Goal: Task Accomplishment & Management: Manage account settings

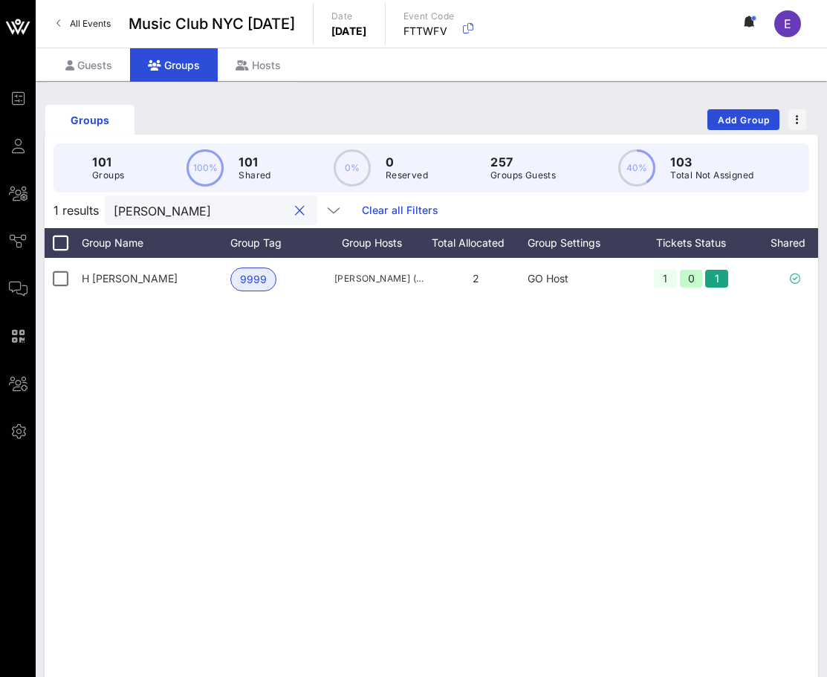
click at [162, 214] on input "peter" at bounding box center [201, 210] width 174 height 19
type input "p"
type input "leah"
click at [70, 69] on icon at bounding box center [69, 65] width 9 height 10
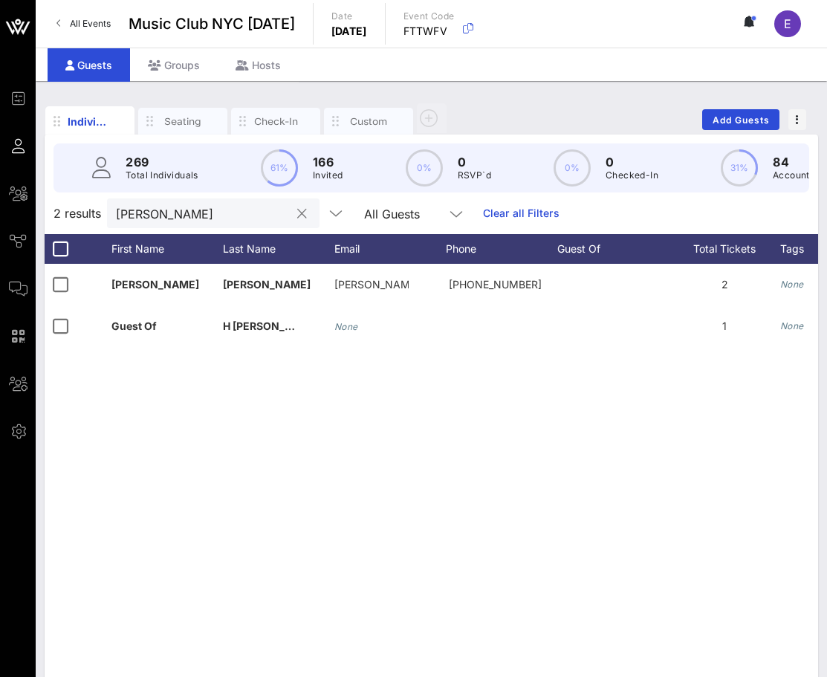
click at [157, 213] on input "peter" at bounding box center [203, 213] width 174 height 19
click at [167, 218] on input "leah" at bounding box center [203, 213] width 174 height 19
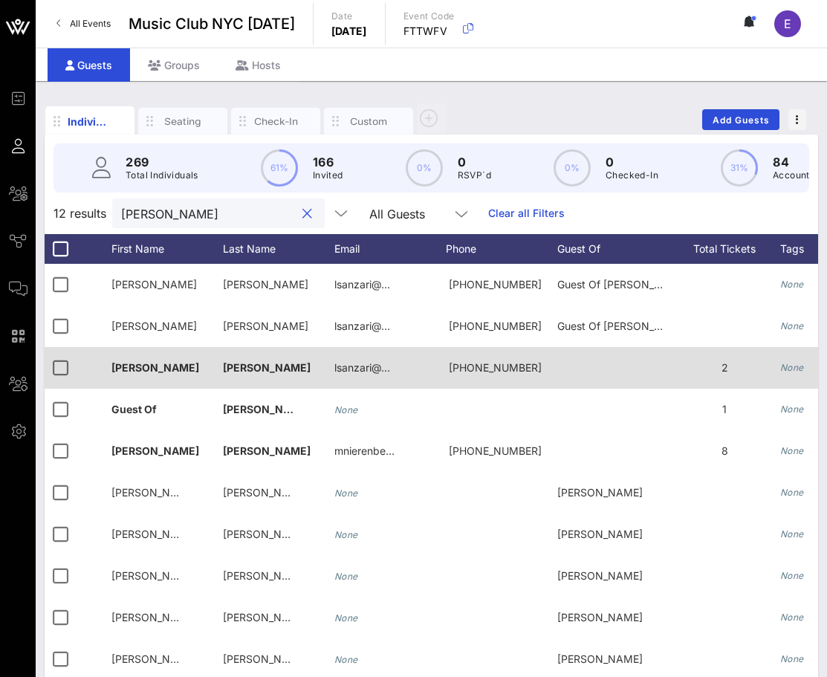
scroll to position [0, 19]
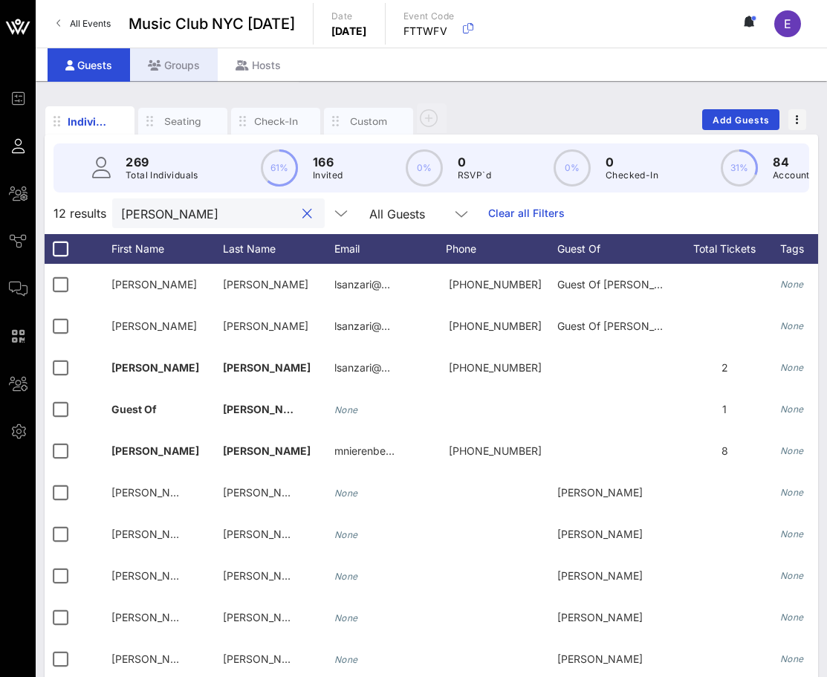
type input "orrick"
click at [188, 69] on div "Groups" at bounding box center [174, 64] width 88 height 33
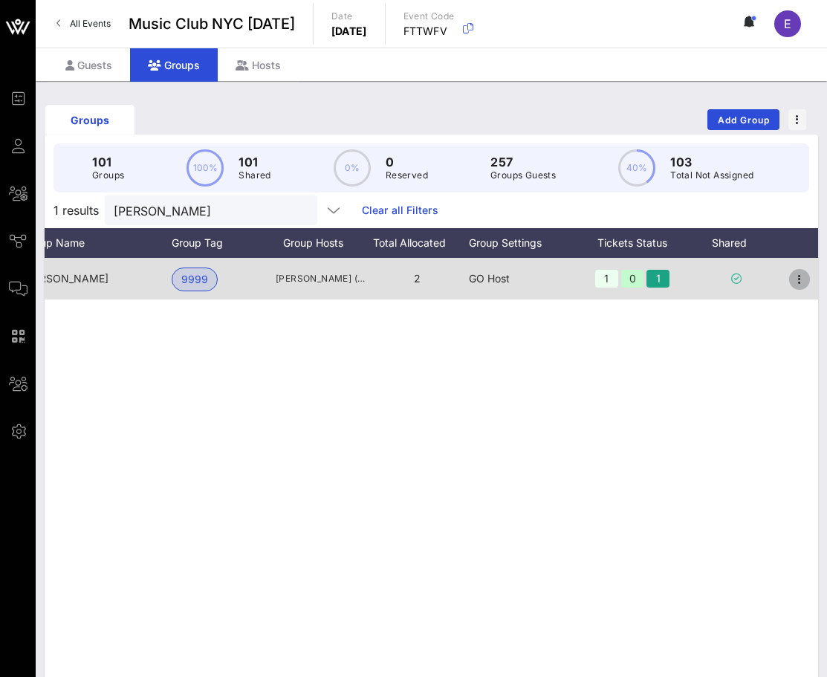
click at [798, 280] on icon "button" at bounding box center [800, 280] width 18 height 18
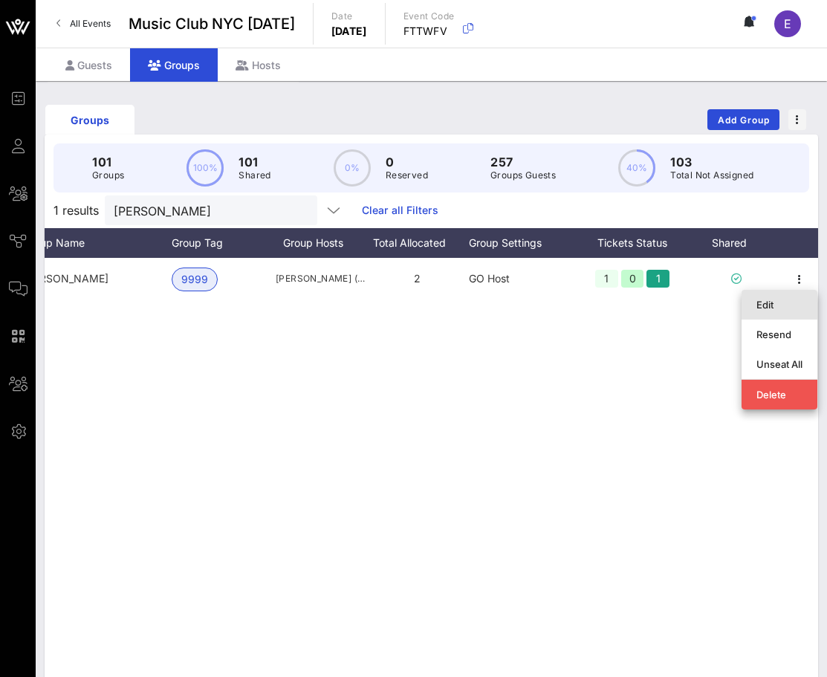
click at [771, 295] on div "Edit" at bounding box center [780, 305] width 46 height 24
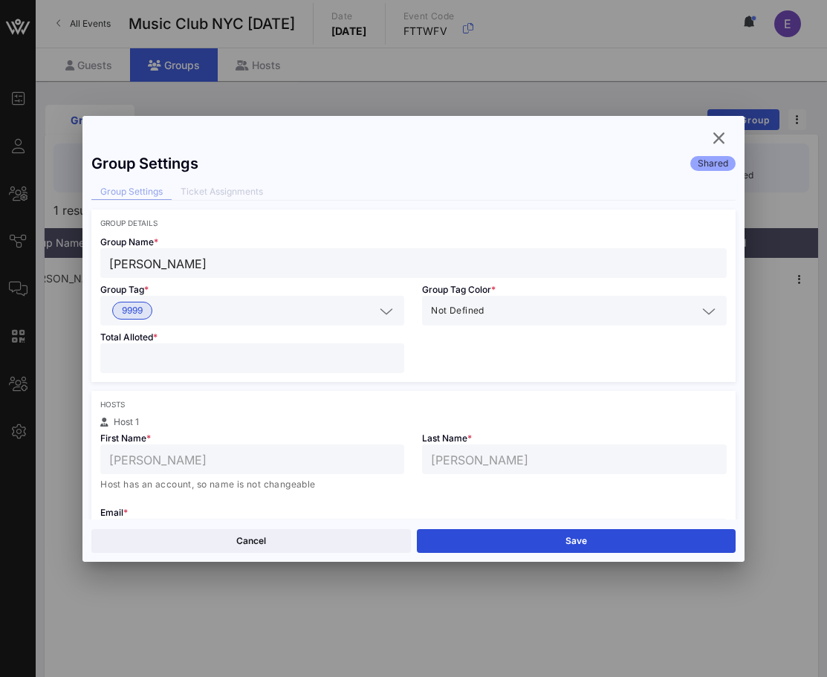
click at [391, 353] on input "*" at bounding box center [252, 358] width 286 height 19
type input "*"
click at [391, 353] on input "*" at bounding box center [252, 358] width 286 height 19
click at [459, 531] on button "Save" at bounding box center [576, 541] width 319 height 24
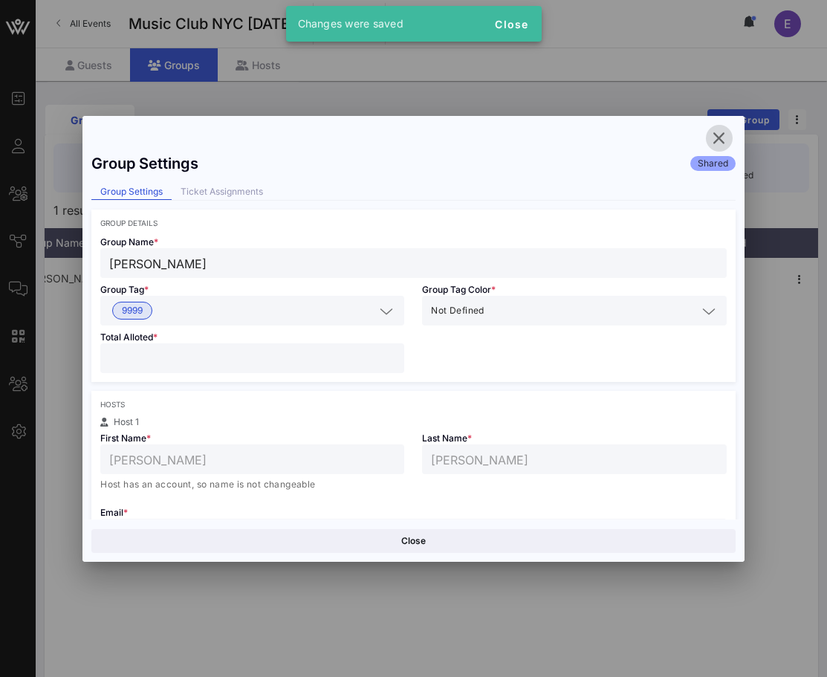
click at [719, 137] on icon "button" at bounding box center [719, 138] width 18 height 18
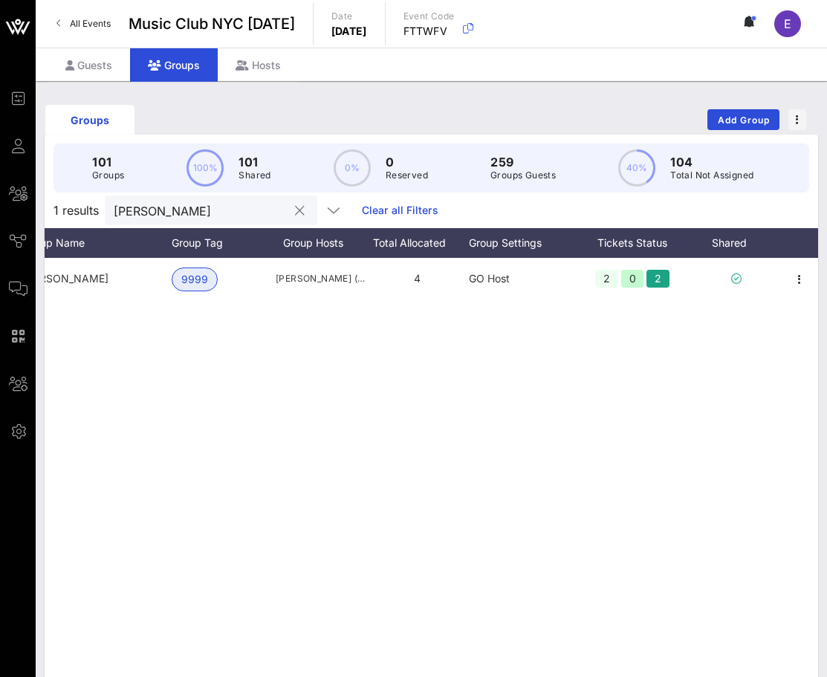
click at [295, 210] on button "clear icon" at bounding box center [300, 211] width 10 height 15
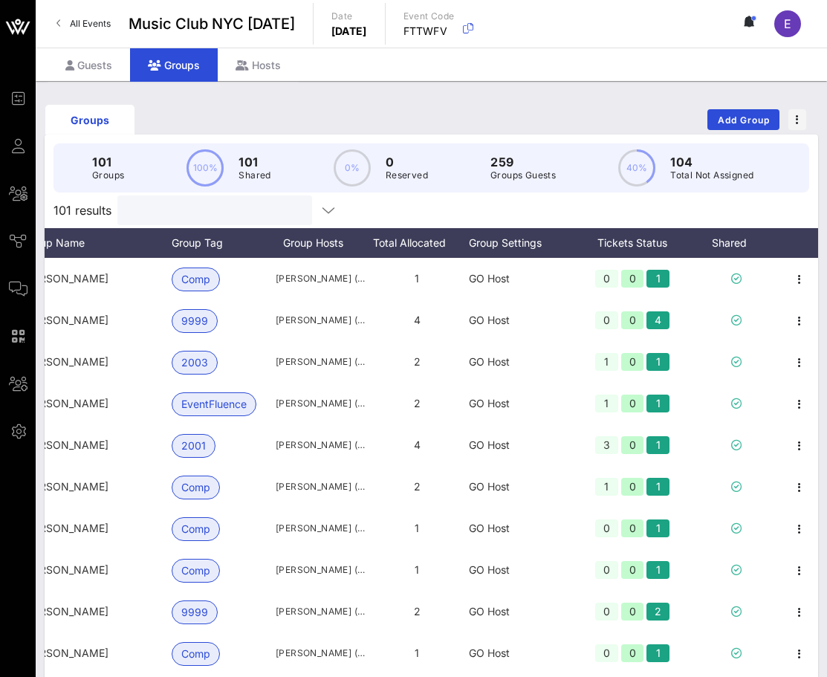
click at [109, 85] on div "Groups Add Group 101 Groups 100% 101 Shared 0% 0 Reserved 259 Groups Guests 40%…" at bounding box center [431, 423] width 791 height 685
click at [107, 77] on div "Guests" at bounding box center [89, 64] width 82 height 33
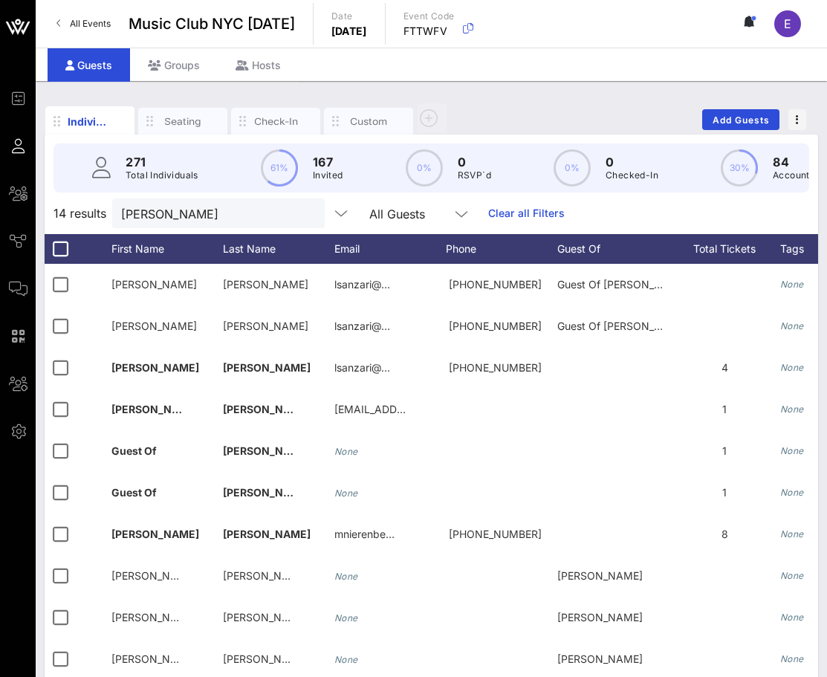
click at [735, 107] on div "Individuals Seating Check-In Custom Add Guests" at bounding box center [432, 120] width 774 height 48
click at [733, 115] on span "Add Guests" at bounding box center [741, 119] width 59 height 11
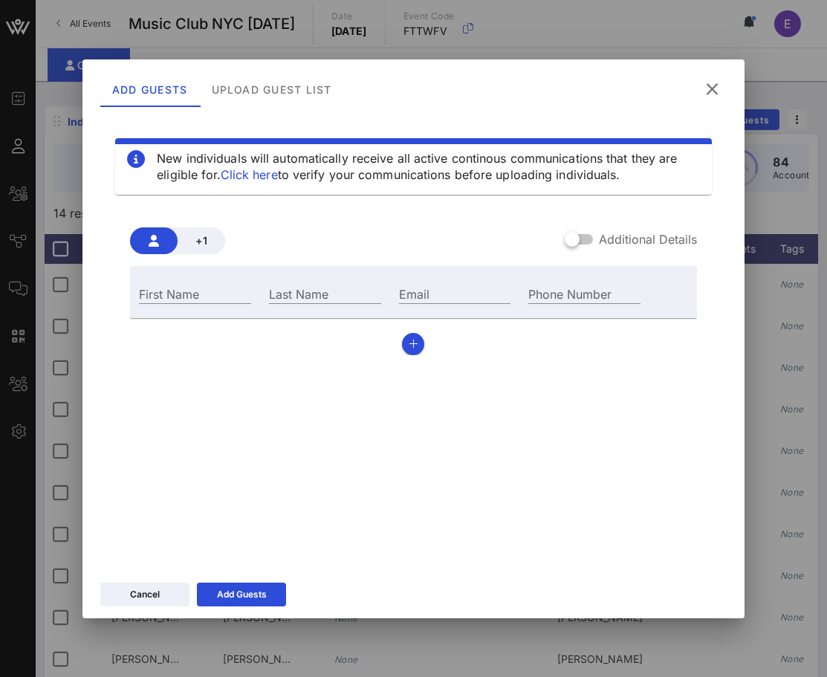
click at [163, 305] on div "First Name" at bounding box center [195, 292] width 130 height 40
click at [163, 299] on input "First Name" at bounding box center [195, 293] width 112 height 19
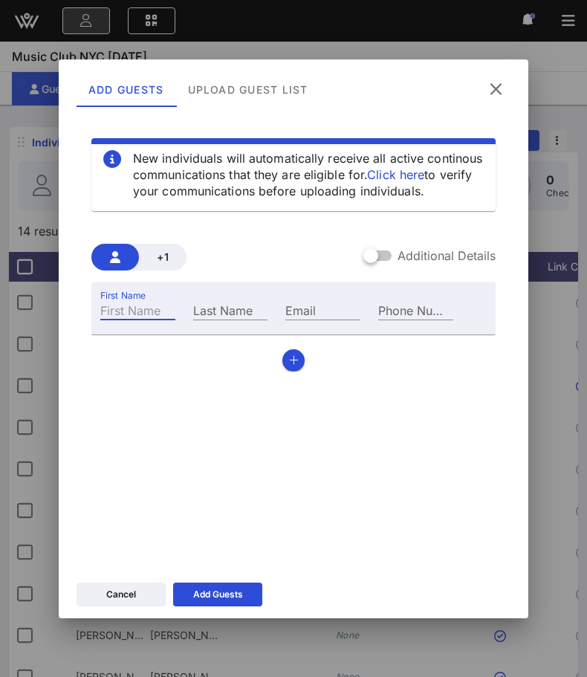
click at [492, 88] on icon at bounding box center [496, 89] width 23 height 22
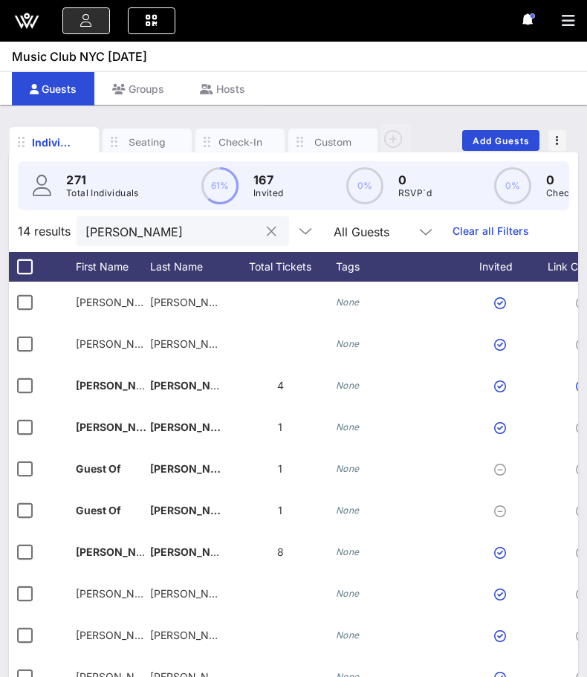
click at [166, 245] on div "orrick" at bounding box center [172, 231] width 174 height 30
click at [162, 237] on input "orrick" at bounding box center [172, 230] width 174 height 19
type input "s"
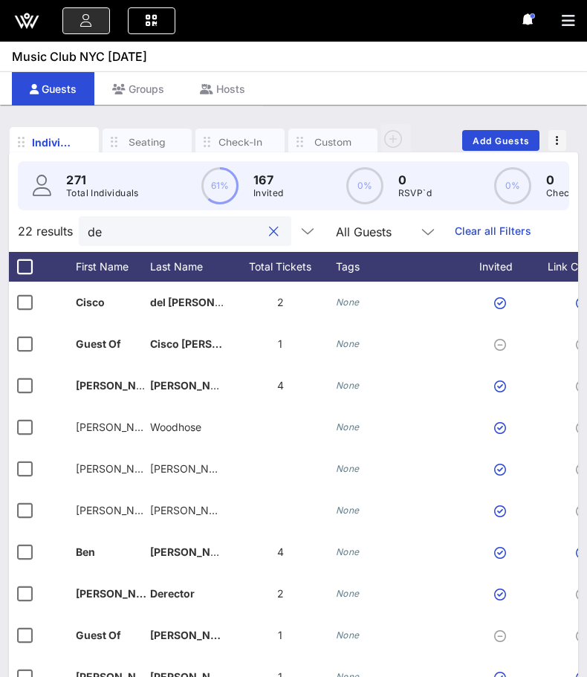
type input "d"
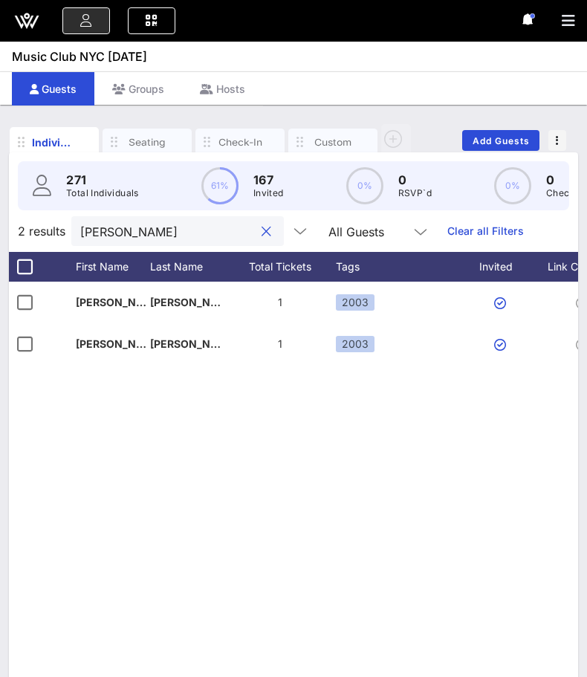
type input "rosen"
click at [257, 227] on div at bounding box center [266, 232] width 18 height 18
click at [262, 227] on button "clear icon" at bounding box center [267, 231] width 10 height 15
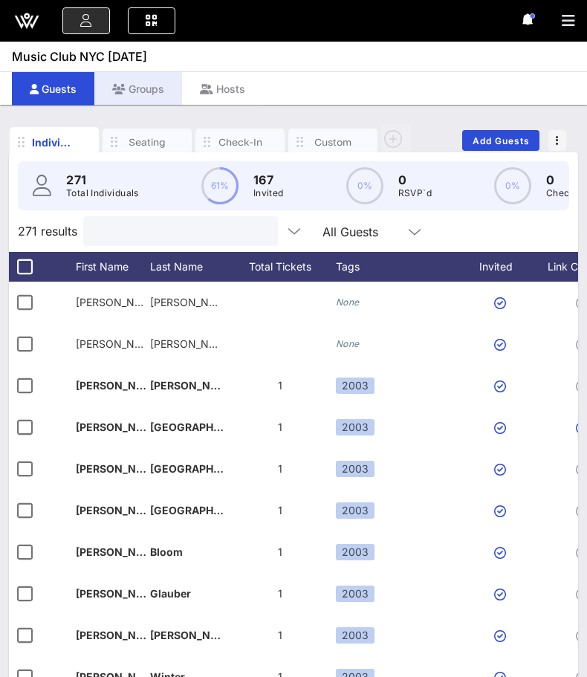
click at [153, 88] on div "Groups" at bounding box center [138, 88] width 88 height 33
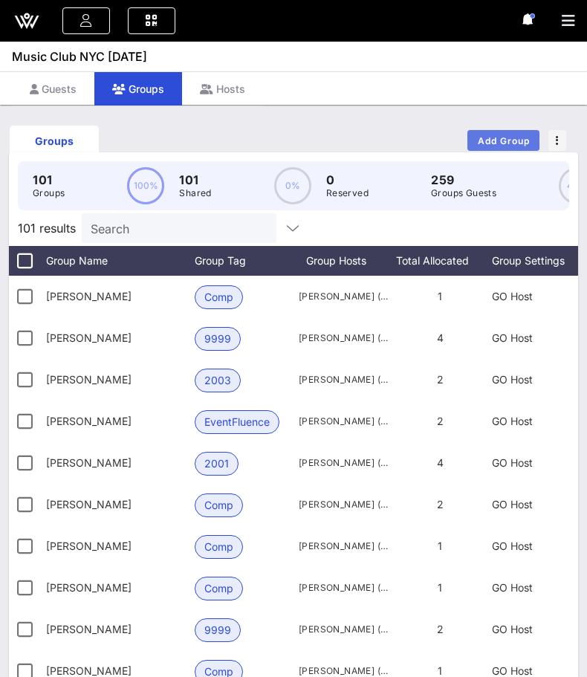
click at [508, 139] on span "Add Group" at bounding box center [504, 140] width 54 height 11
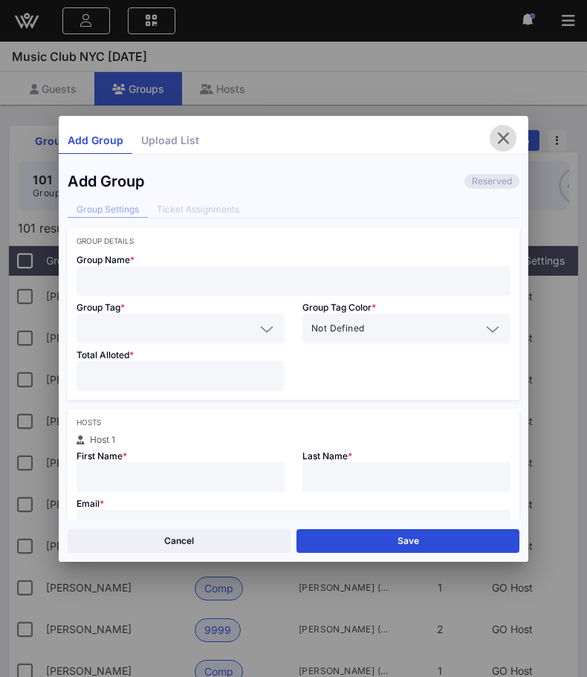
click at [501, 136] on icon "button" at bounding box center [503, 138] width 18 height 18
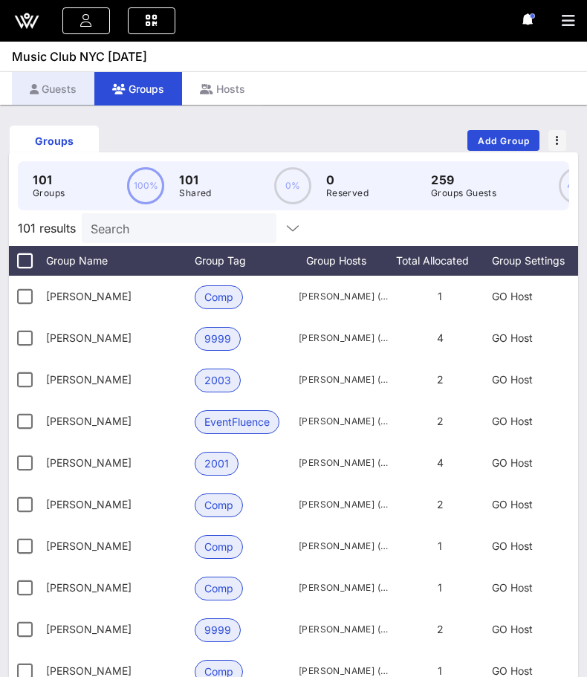
click at [63, 96] on div "Guests" at bounding box center [53, 88] width 82 height 33
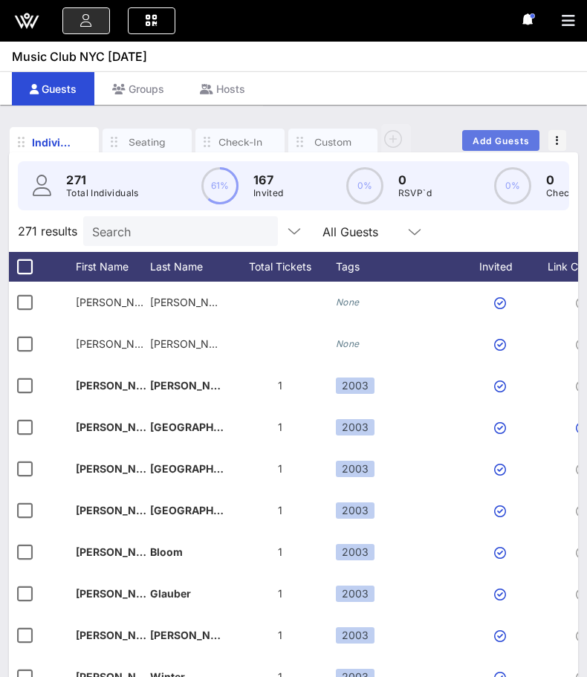
click at [517, 142] on span "Add Guests" at bounding box center [501, 140] width 59 height 11
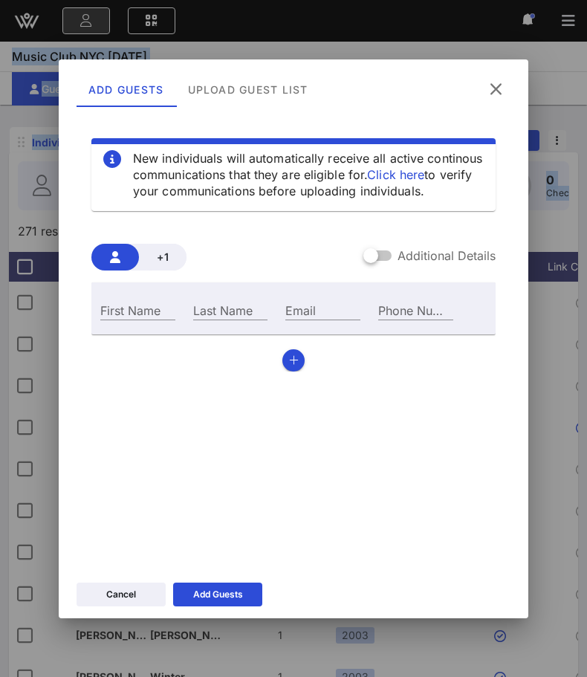
drag, startPoint x: 584, startPoint y: 192, endPoint x: 905, endPoint y: 192, distance: 321.1
click at [587, 192] on html "Event Builder Guests All Groups Journeys Comms QR Scanner Team Settings Music C…" at bounding box center [293, 338] width 587 height 677
click at [309, 103] on div "Upload Guest List" at bounding box center [248, 89] width 144 height 36
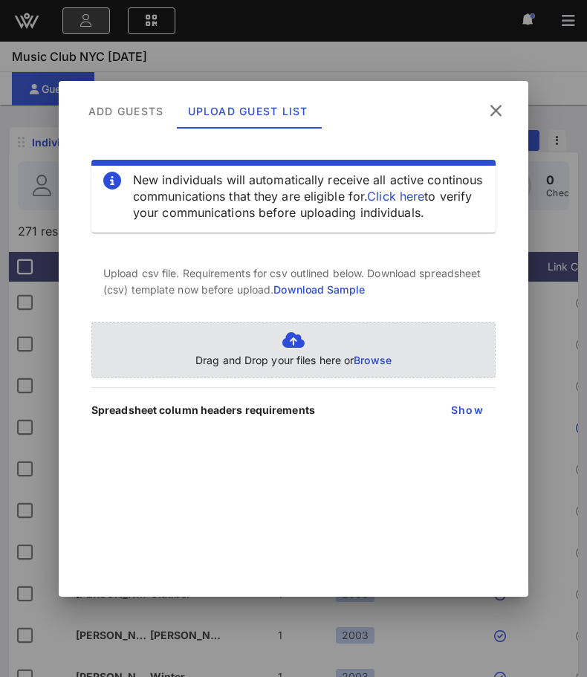
click at [289, 356] on p "Drag and Drop your files here or Browse" at bounding box center [293, 360] width 196 height 16
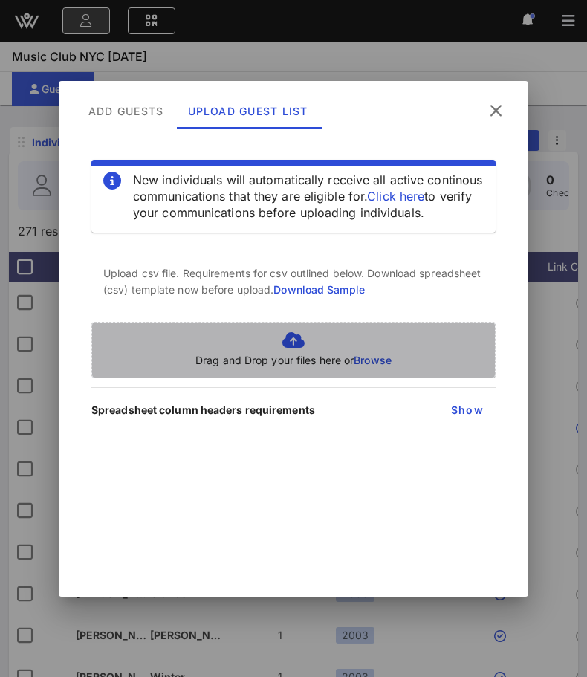
click at [287, 336] on icon at bounding box center [293, 340] width 196 height 18
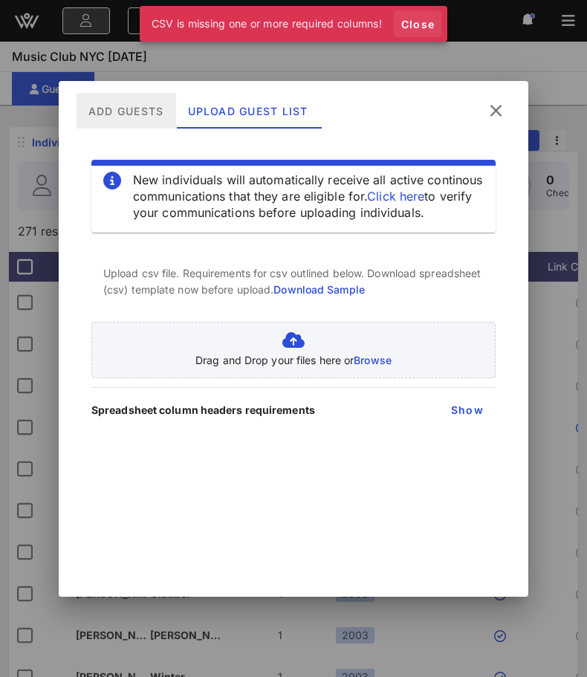
click at [420, 26] on span "Close" at bounding box center [418, 24] width 36 height 13
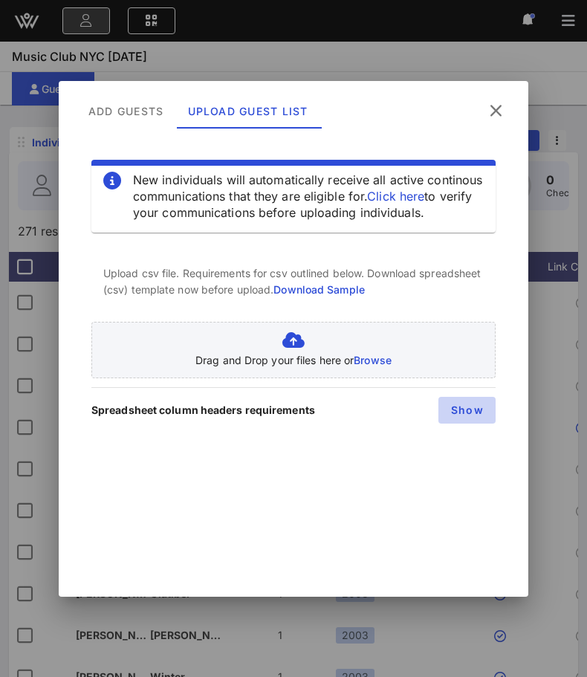
click at [478, 411] on span "Show" at bounding box center [466, 410] width 33 height 13
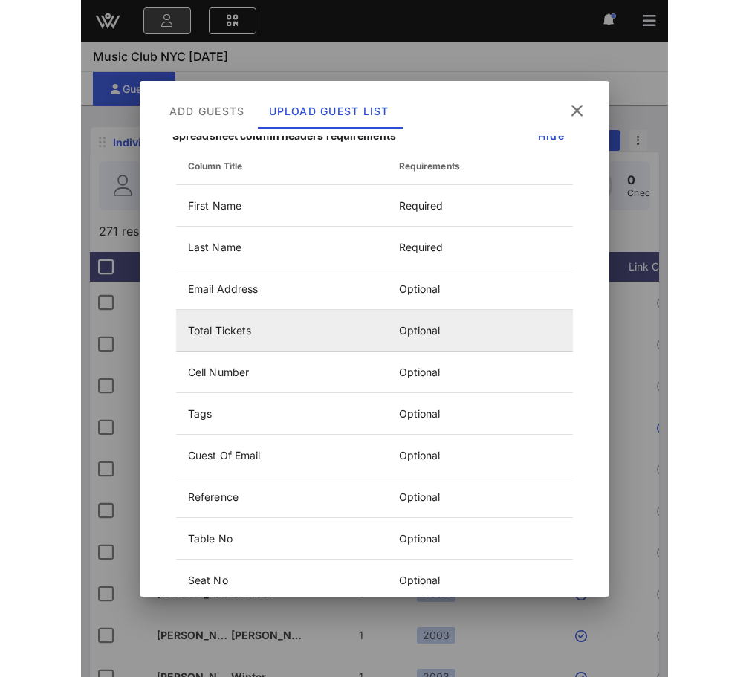
scroll to position [332, 0]
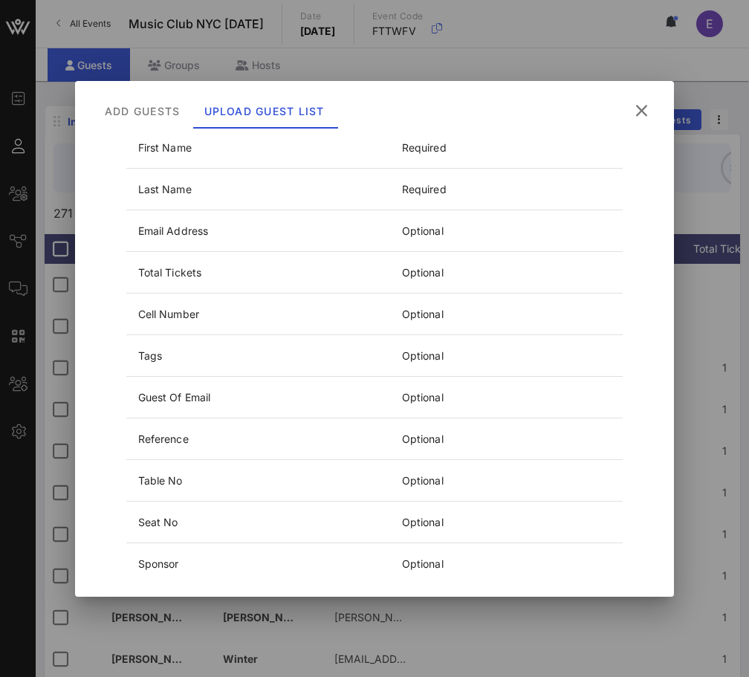
click at [638, 114] on icon at bounding box center [641, 110] width 25 height 26
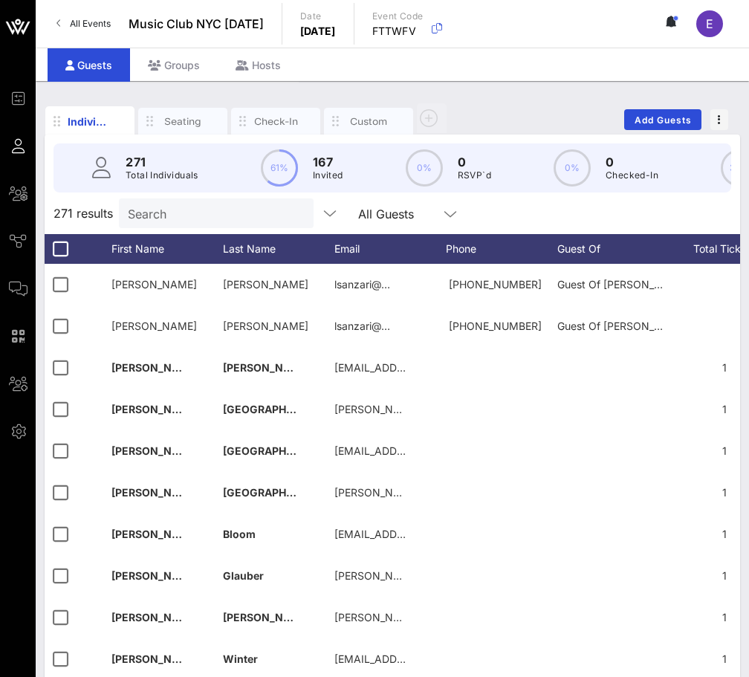
scroll to position [0, 0]
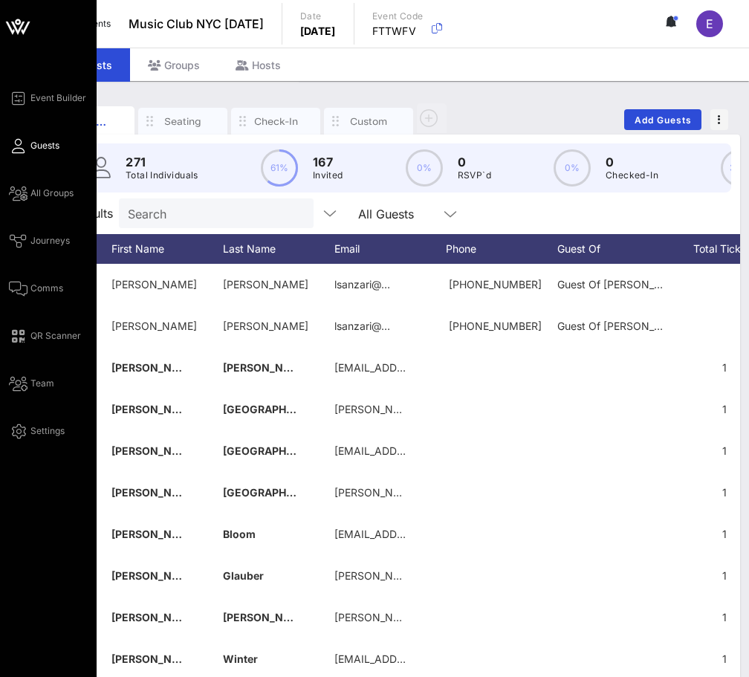
click at [10, 10] on icon at bounding box center [18, 27] width 36 height 36
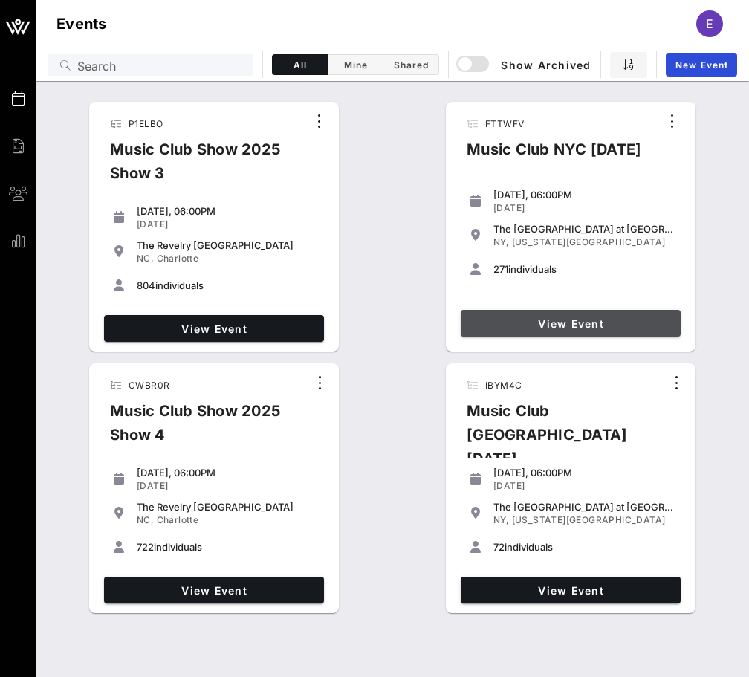
click at [490, 322] on span "View Event" at bounding box center [571, 323] width 208 height 13
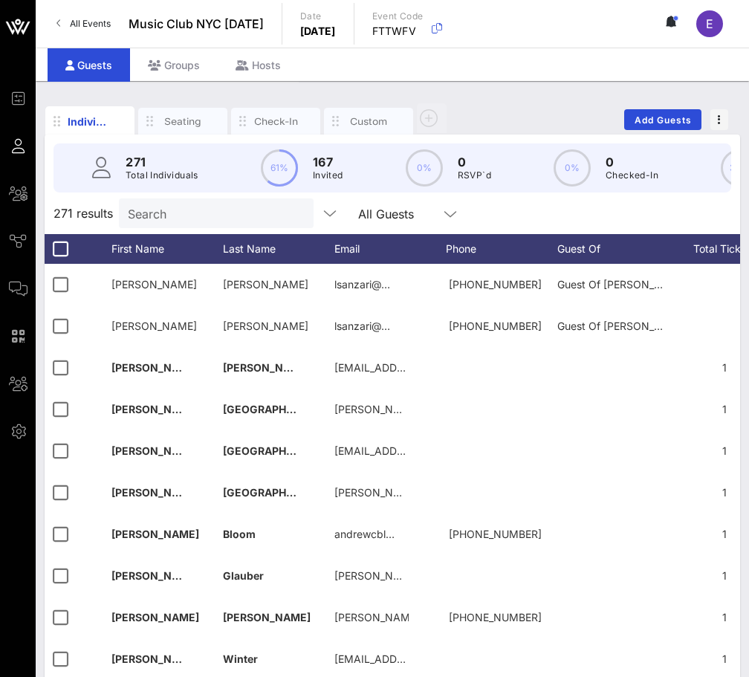
click at [100, 20] on span "All Events" at bounding box center [90, 23] width 41 height 11
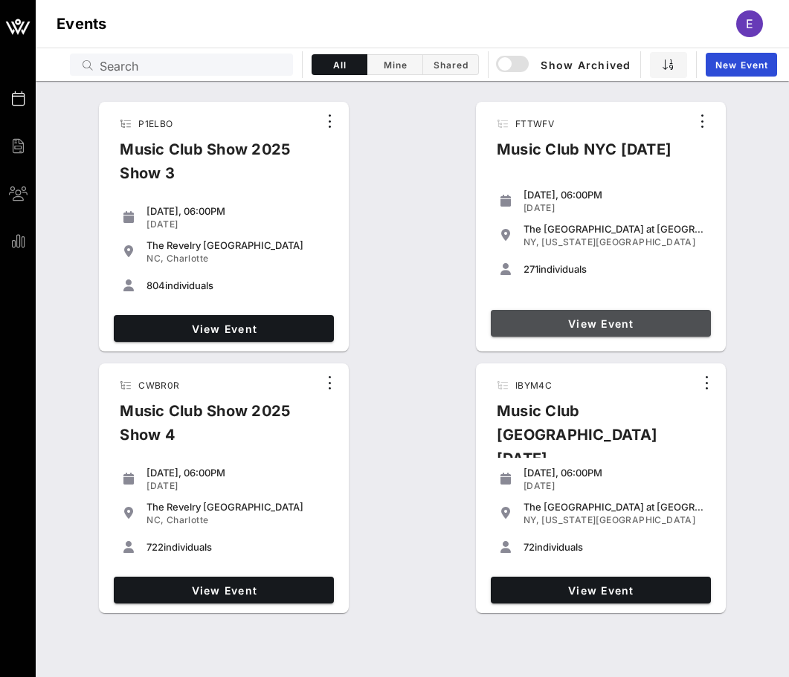
click at [499, 317] on span "View Event" at bounding box center [600, 323] width 208 height 13
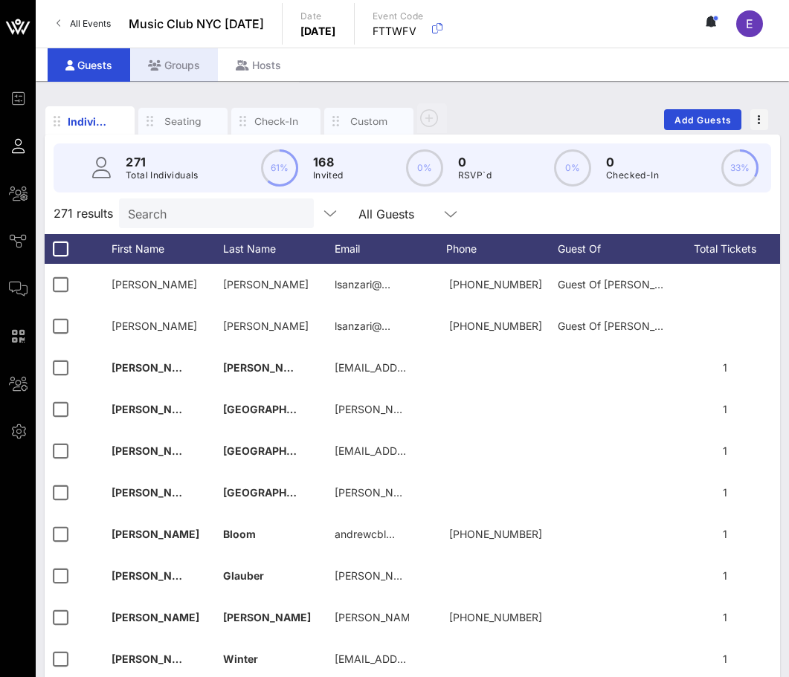
click at [159, 49] on div "Groups" at bounding box center [174, 64] width 88 height 33
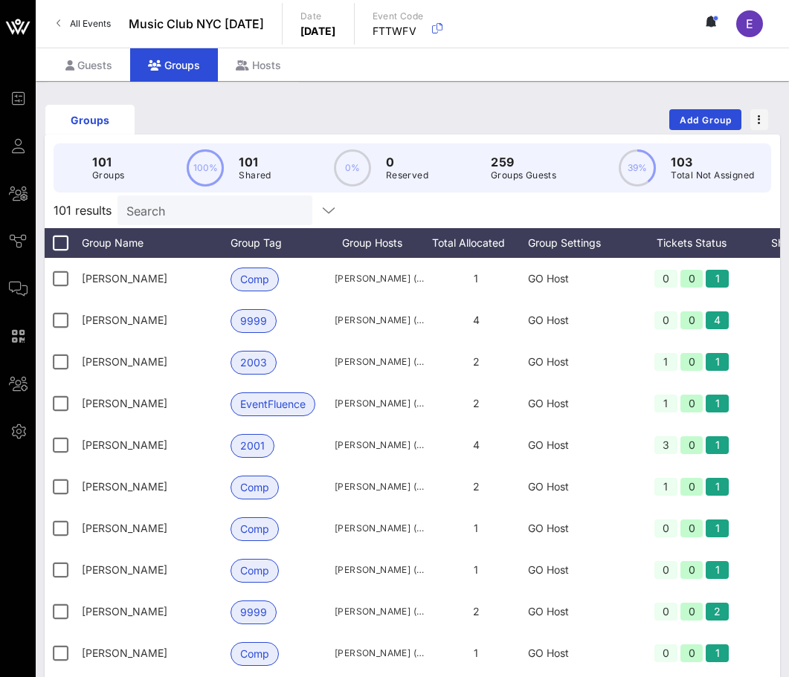
click at [175, 207] on input "Search" at bounding box center [213, 210] width 174 height 19
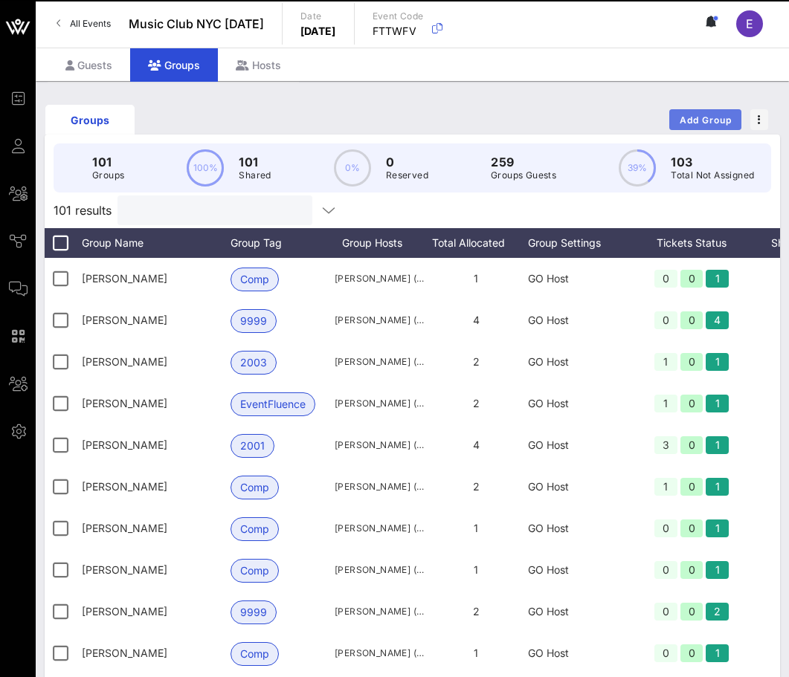
click at [693, 117] on span "Add Group" at bounding box center [706, 119] width 54 height 11
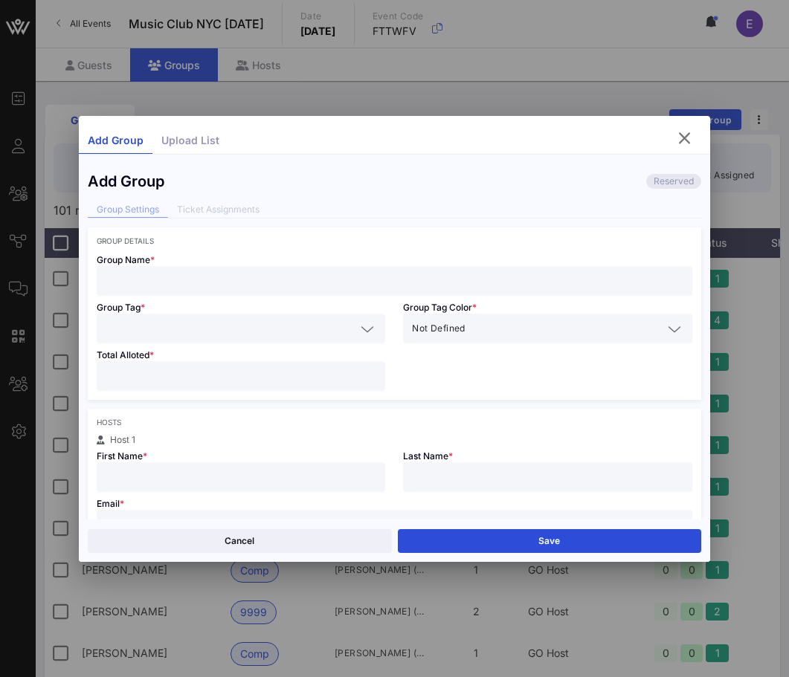
click at [230, 288] on input "text" at bounding box center [394, 280] width 577 height 19
click at [236, 295] on div "Group Name * Bret Group Tag * Group Tag Color * Not Defined Total Alloted *" at bounding box center [394, 322] width 613 height 155
click at [236, 295] on div "Bret" at bounding box center [394, 281] width 577 height 30
type input "Bret Burton"
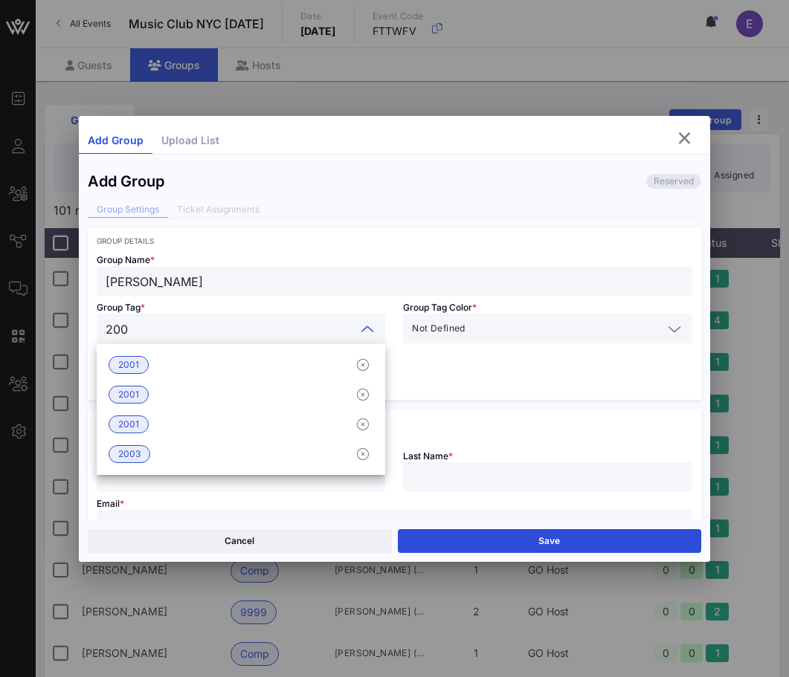
type input "2003"
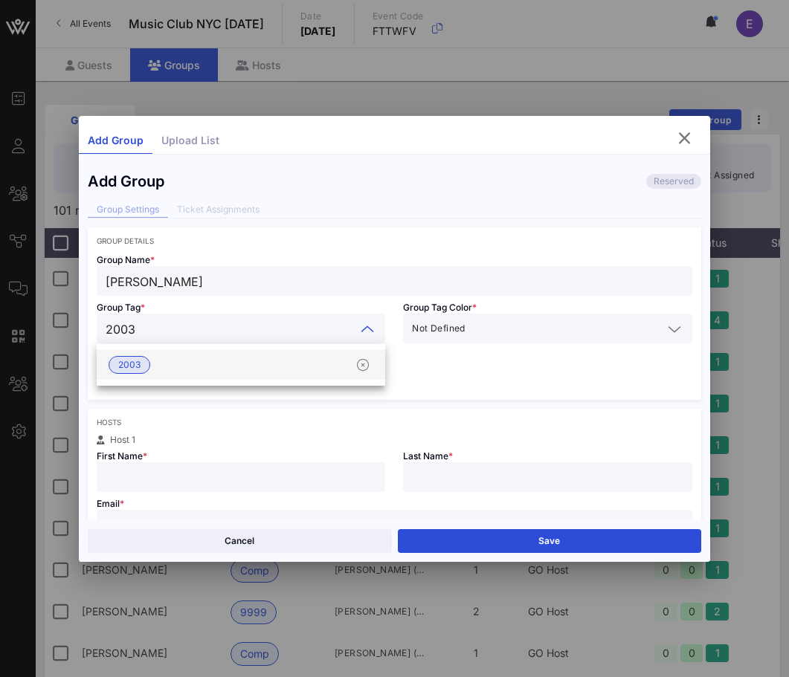
click at [201, 366] on div "2003" at bounding box center [241, 365] width 288 height 30
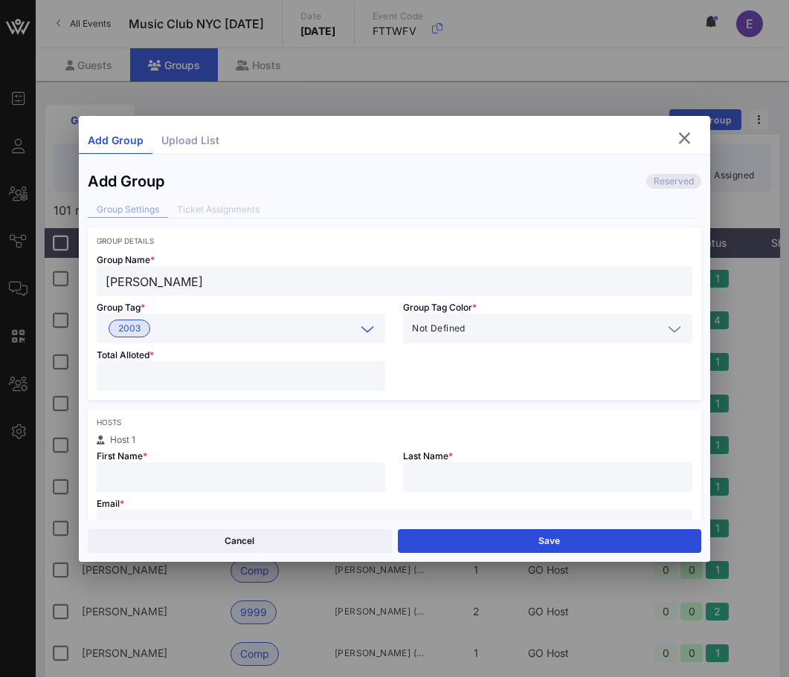
click at [184, 371] on input "number" at bounding box center [241, 375] width 271 height 19
click at [372, 368] on input "**" at bounding box center [241, 375] width 271 height 19
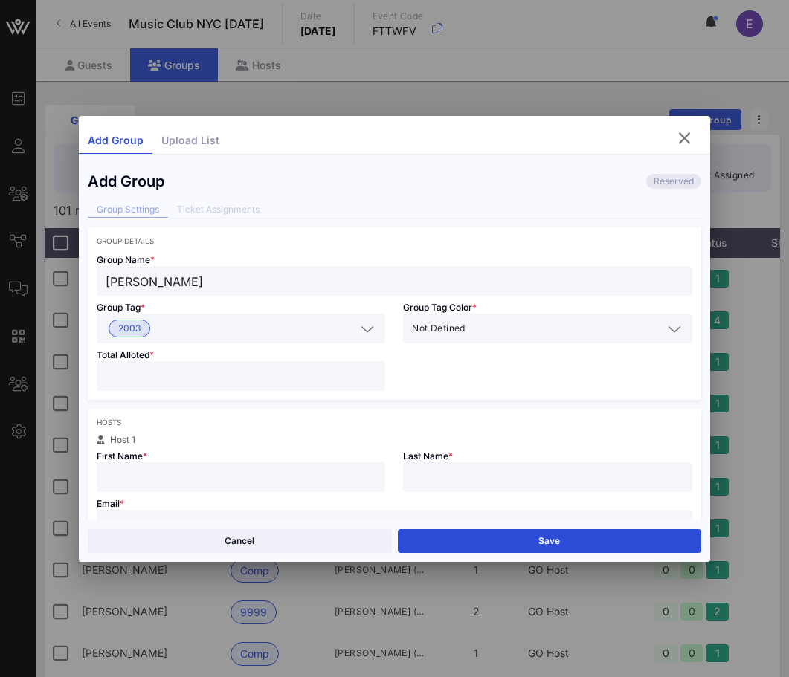
type input "*"
click at [193, 495] on div "Email * Host attends with this group" at bounding box center [394, 527] width 613 height 71
click at [190, 505] on div "Email * Host attends with this group" at bounding box center [394, 527] width 613 height 71
click at [190, 508] on div "Email * Host attends with this group" at bounding box center [394, 527] width 613 height 71
click at [190, 510] on div at bounding box center [394, 525] width 577 height 30
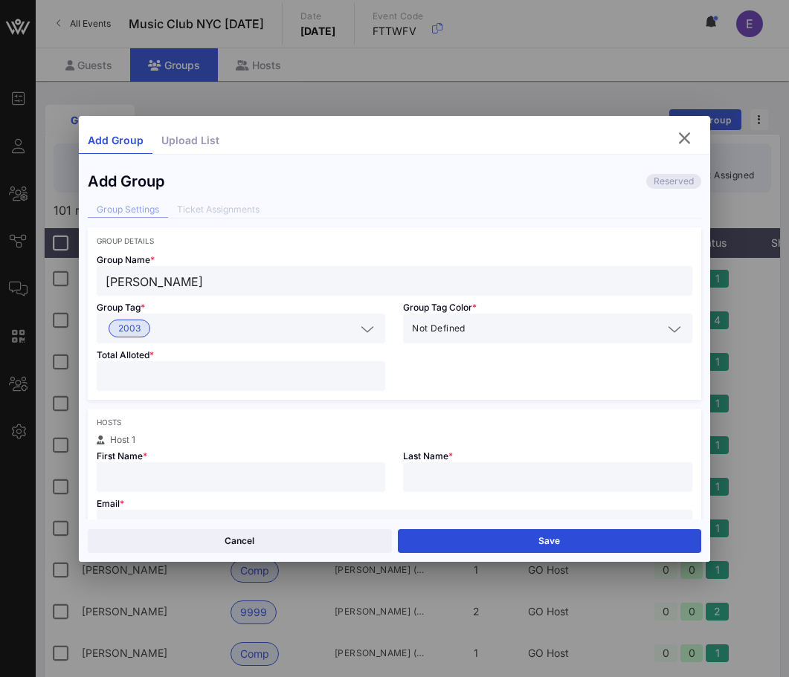
scroll to position [15, 0]
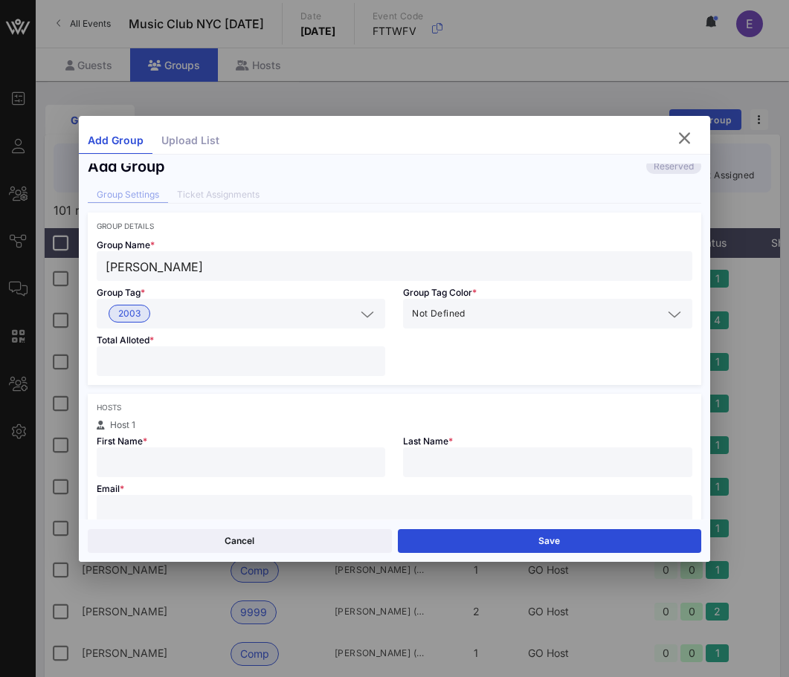
paste input "bretbburton@gmail.com"
type input "bretbburton@gmail.com"
click at [176, 457] on input "text" at bounding box center [241, 462] width 271 height 19
type input "Bret"
click at [424, 464] on input "burton" at bounding box center [547, 462] width 271 height 19
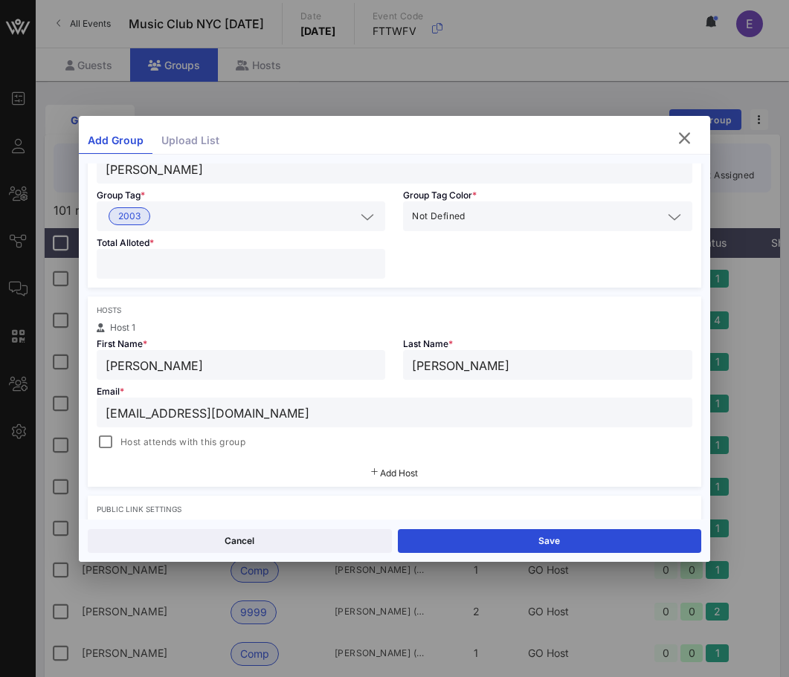
scroll to position [210, 0]
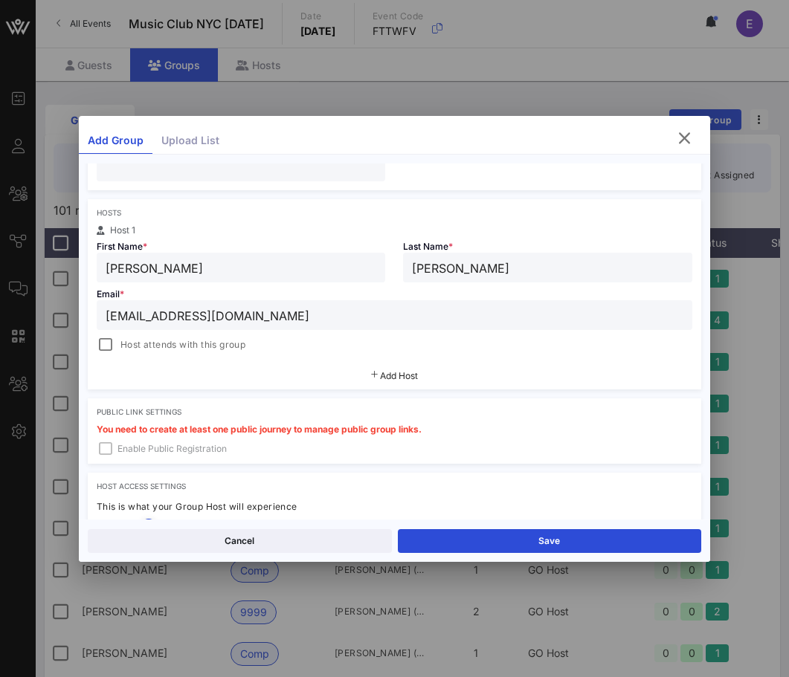
type input "Burton"
click at [146, 357] on div "Hosts Host 1 First Name * Bret Last Name * Burton Email * bretbburton@gmail.com…" at bounding box center [394, 294] width 613 height 190
click at [140, 340] on span "Host attends with this group" at bounding box center [182, 344] width 125 height 15
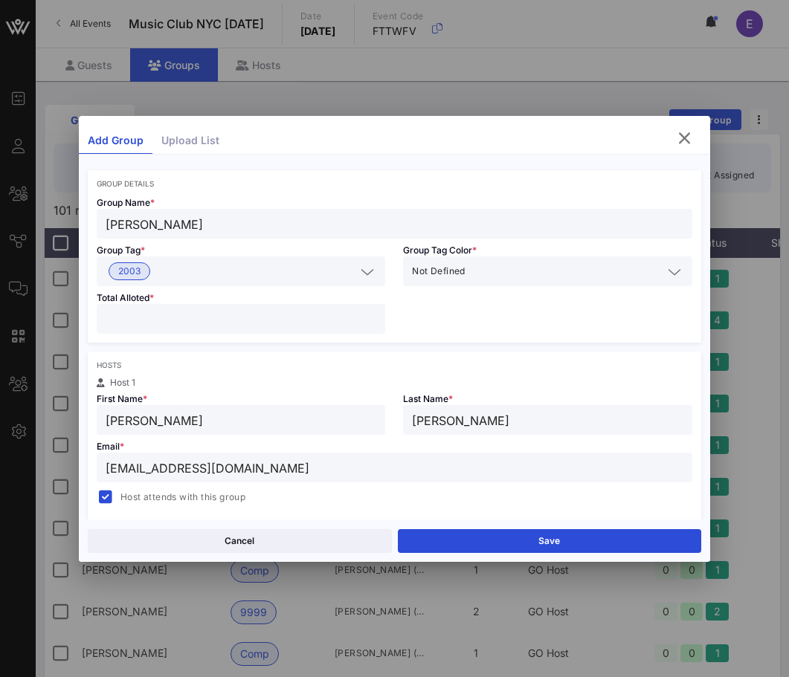
scroll to position [0, 0]
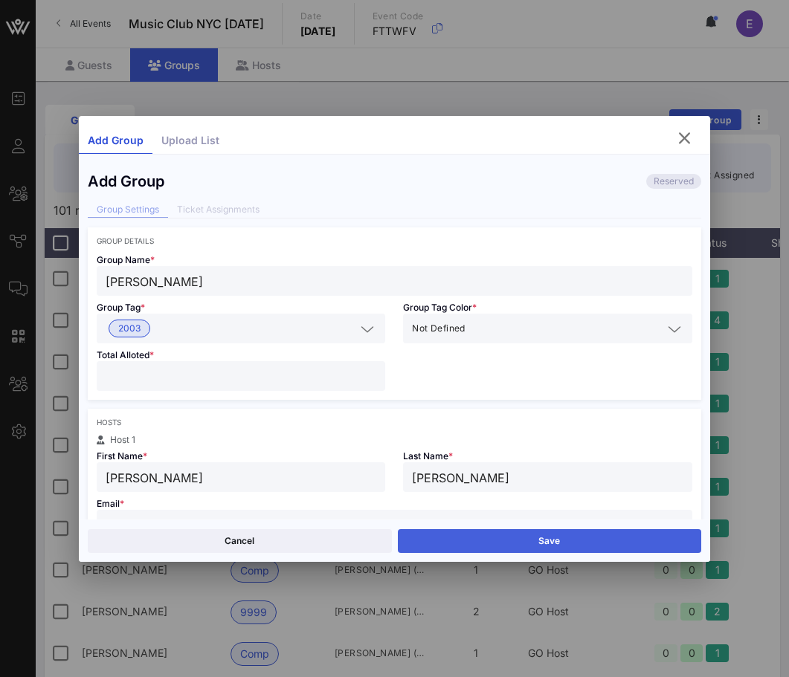
click at [471, 537] on button "Save" at bounding box center [549, 541] width 303 height 24
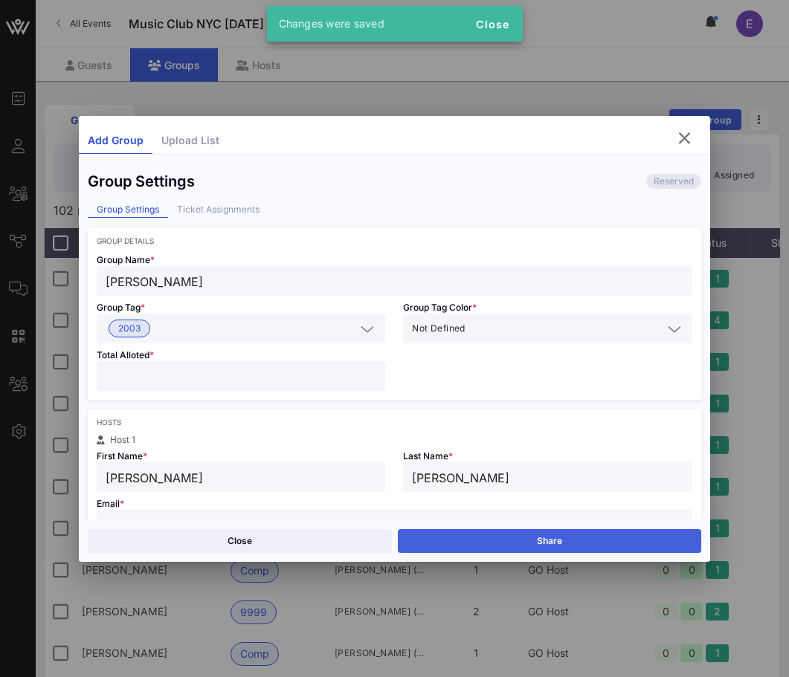
click at [501, 540] on button "Share" at bounding box center [549, 541] width 303 height 24
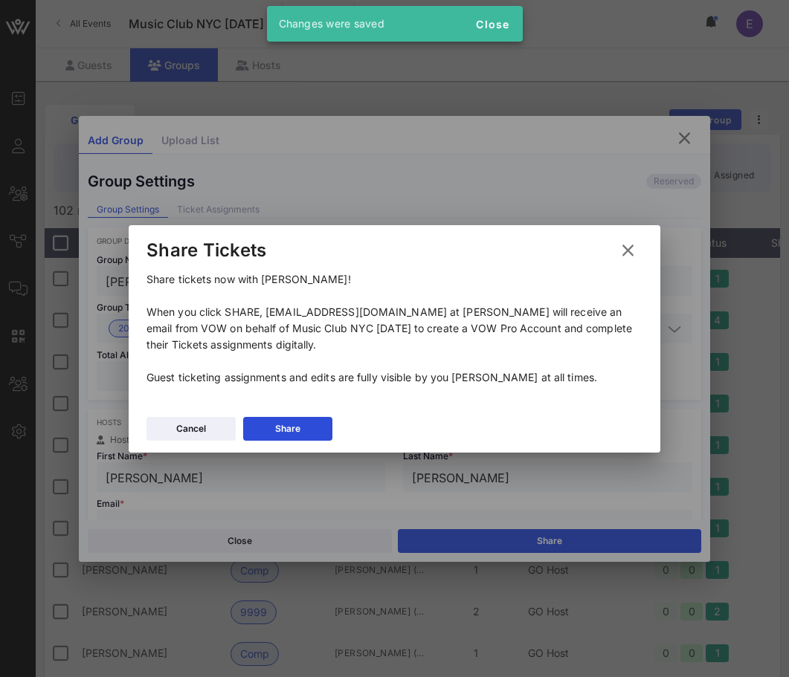
click at [275, 415] on div "Cancel Share" at bounding box center [394, 430] width 531 height 43
click at [276, 422] on div "Share" at bounding box center [287, 428] width 25 height 15
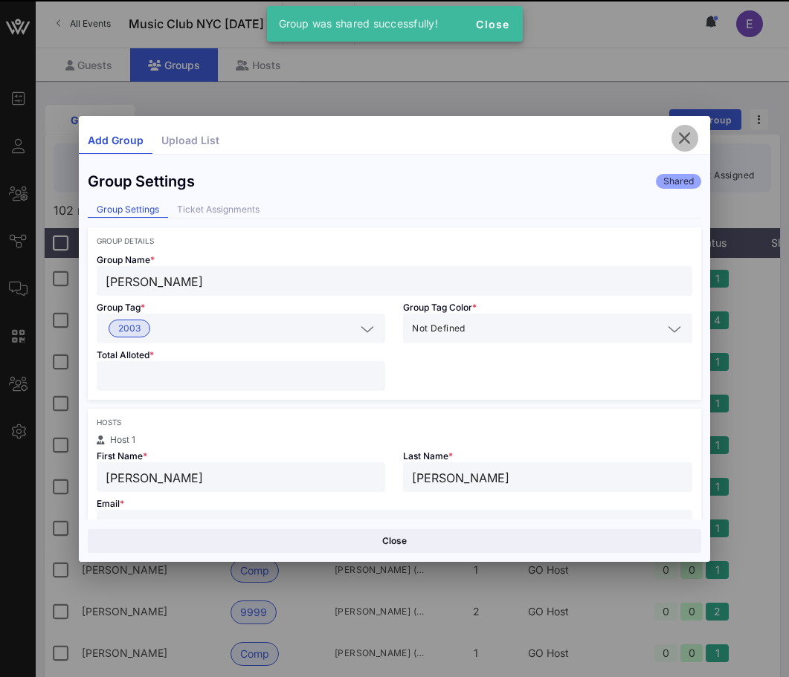
click at [682, 134] on icon "button" at bounding box center [685, 138] width 18 height 18
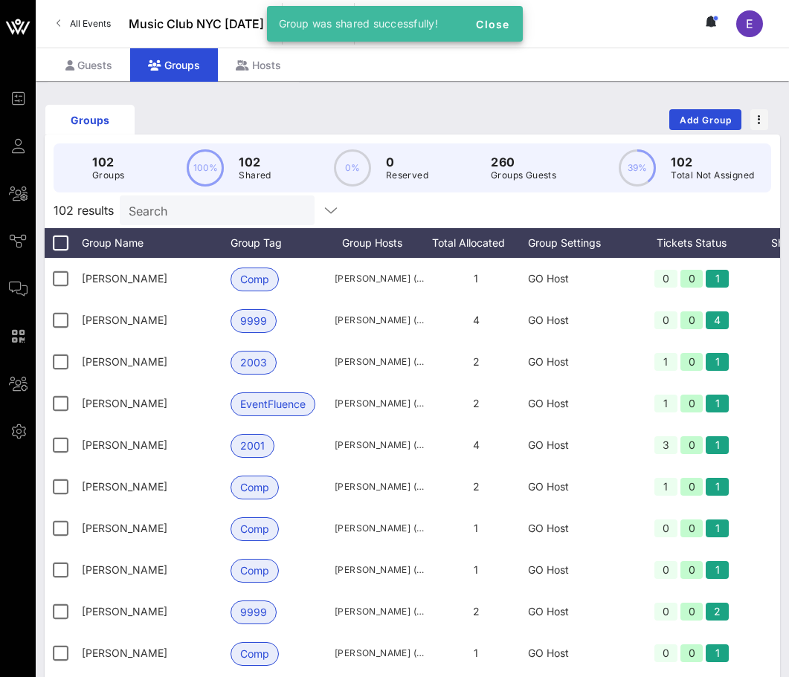
click at [104, 29] on link "All Events" at bounding box center [84, 24] width 72 height 24
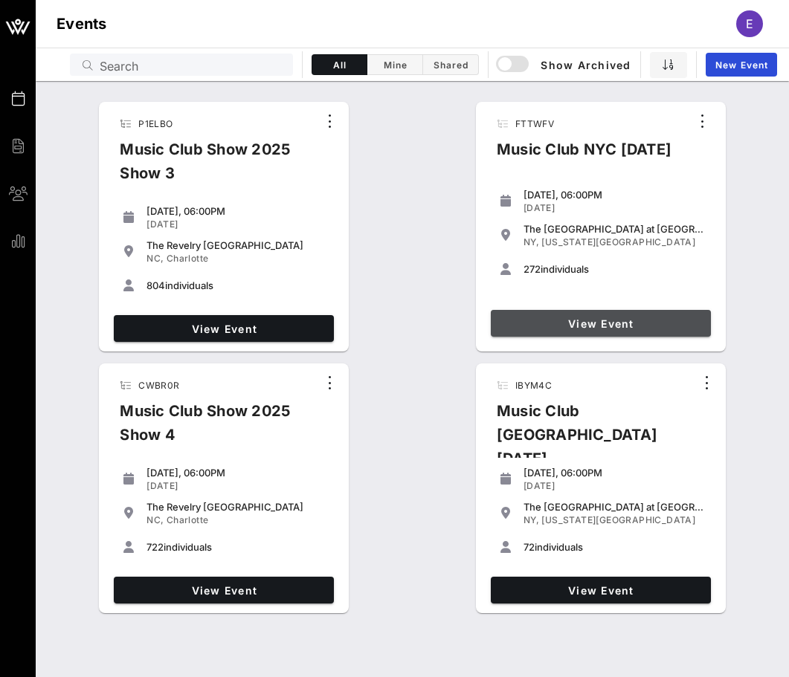
click at [534, 318] on span "View Event" at bounding box center [600, 323] width 208 height 13
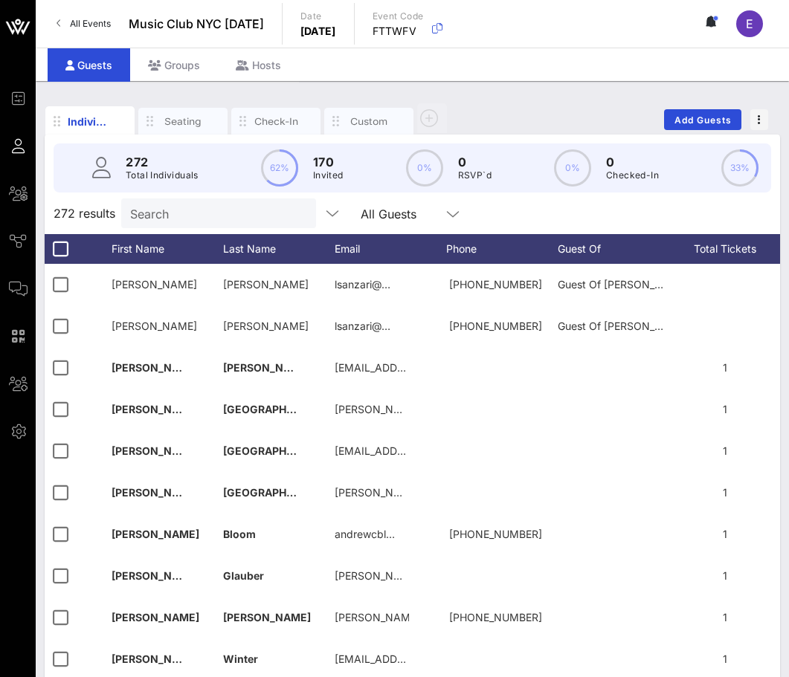
click at [91, 25] on span "All Events" at bounding box center [90, 23] width 41 height 11
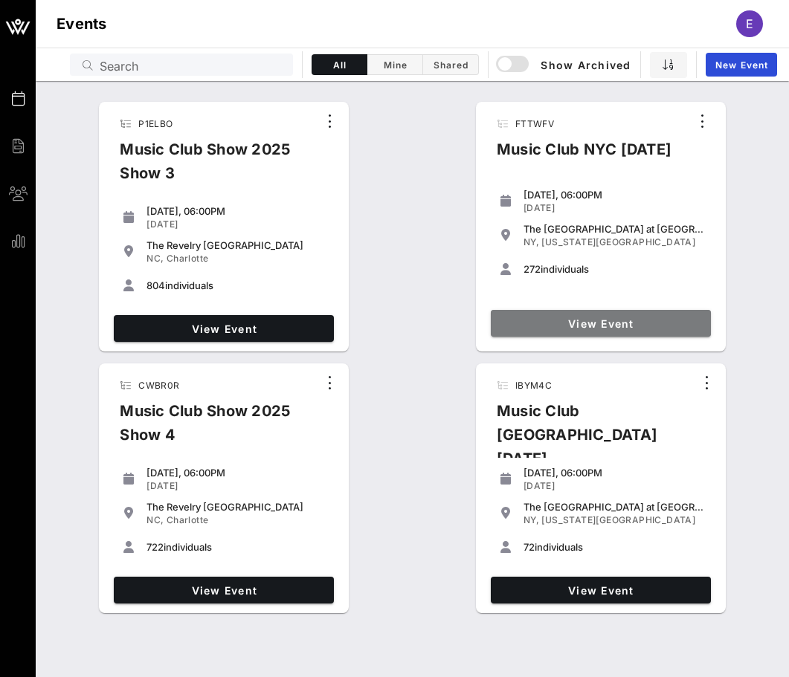
click at [533, 323] on span "View Event" at bounding box center [600, 323] width 208 height 13
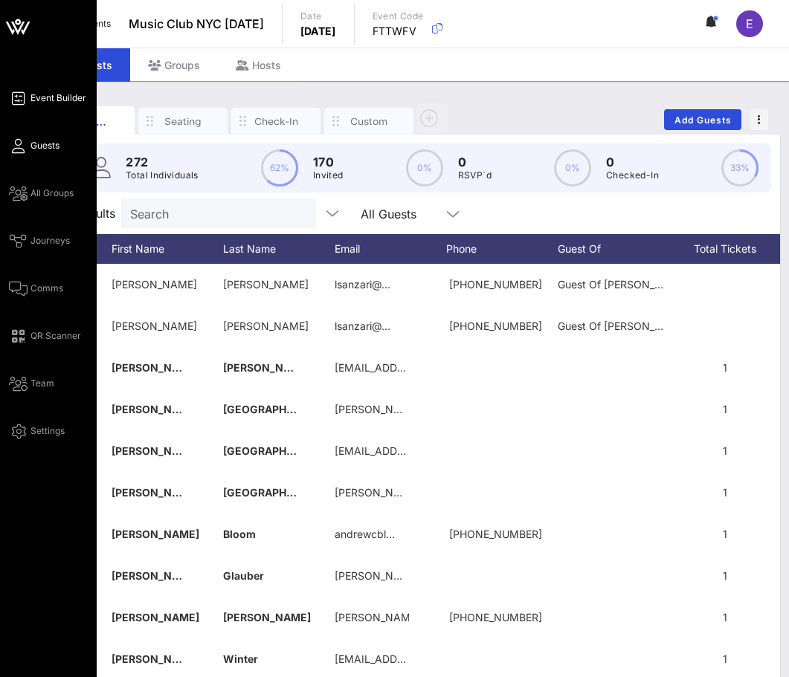
click at [30, 98] on span "Event Builder" at bounding box center [58, 97] width 56 height 13
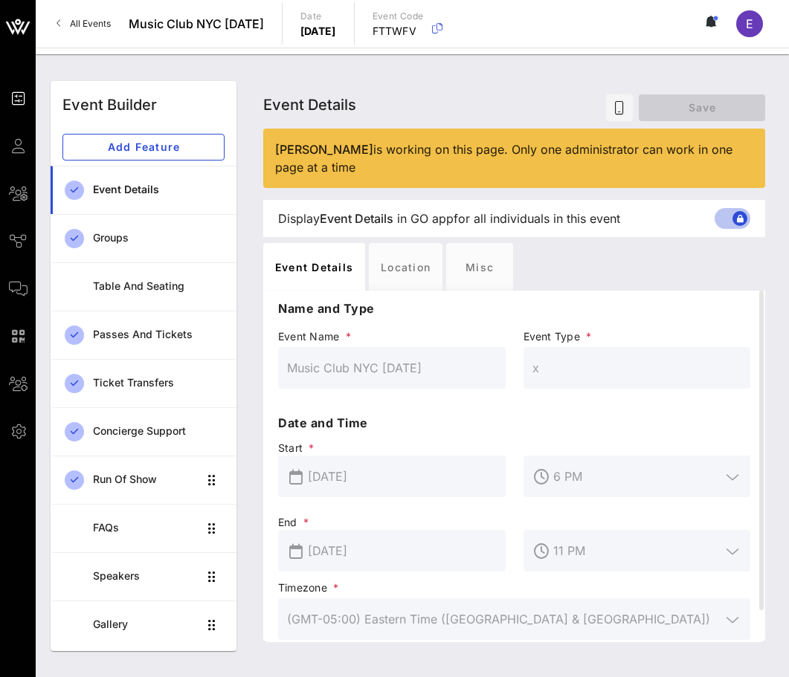
click at [291, 84] on div "Event Details Event Details Event Details Save" at bounding box center [514, 105] width 502 height 48
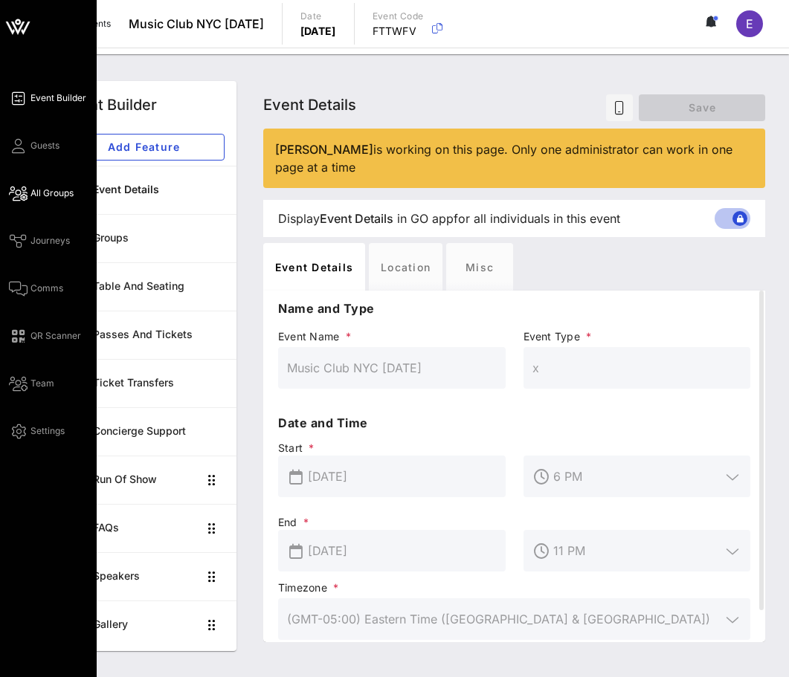
click at [10, 193] on icon at bounding box center [18, 193] width 19 height 2
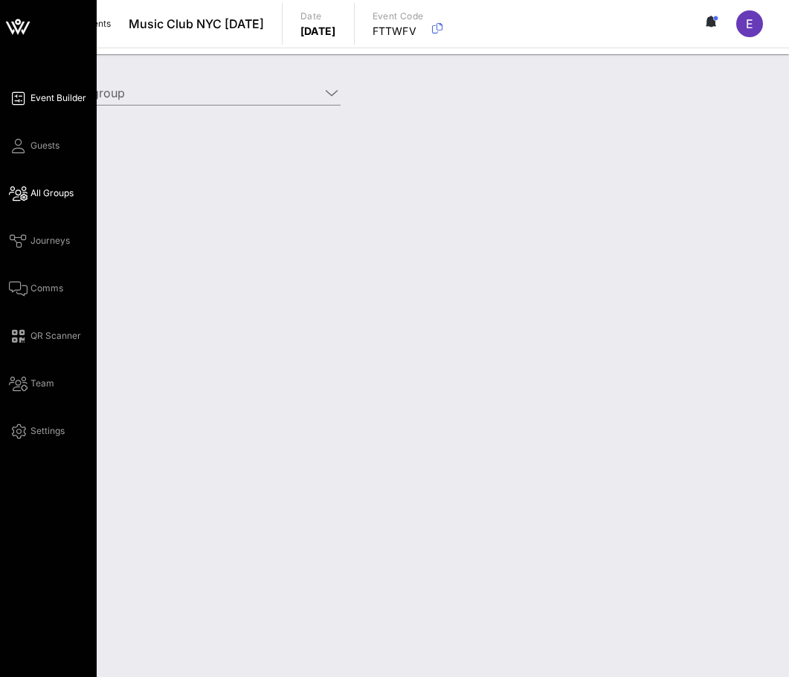
click at [45, 89] on link "Event Builder" at bounding box center [47, 98] width 77 height 18
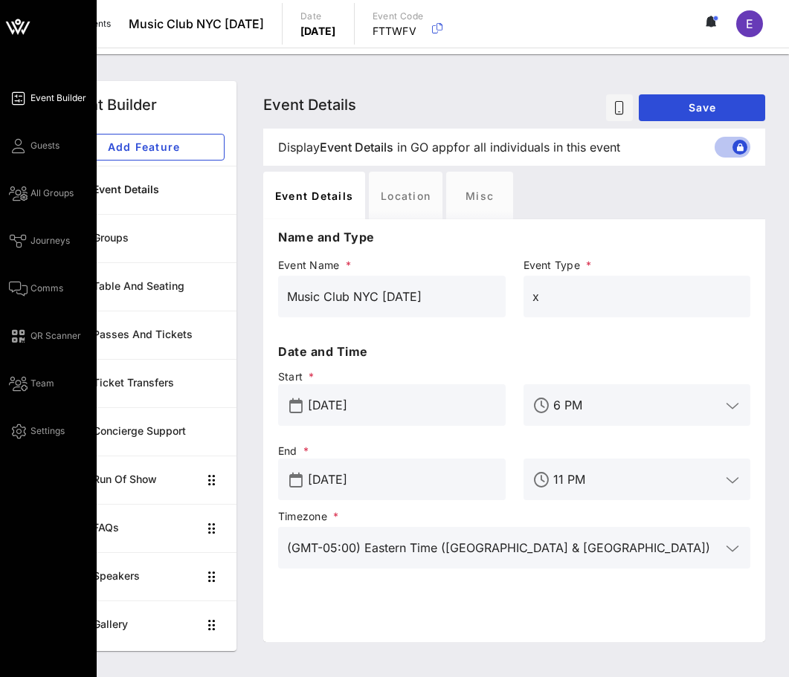
click at [37, 254] on div "Event Builder Guests All Groups Journeys Comms QR Scanner Team Settings" at bounding box center [53, 264] width 88 height 351
click at [37, 245] on span "Journeys" at bounding box center [49, 240] width 39 height 13
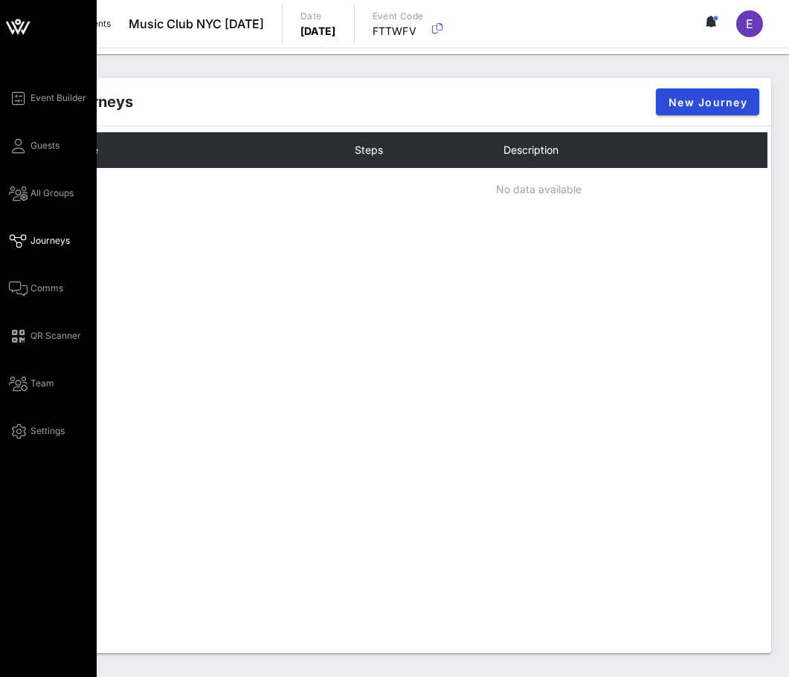
click at [22, 160] on div "Event Builder Guests All Groups Journeys Comms QR Scanner Team Settings" at bounding box center [53, 264] width 88 height 351
click at [22, 147] on icon at bounding box center [18, 146] width 19 height 2
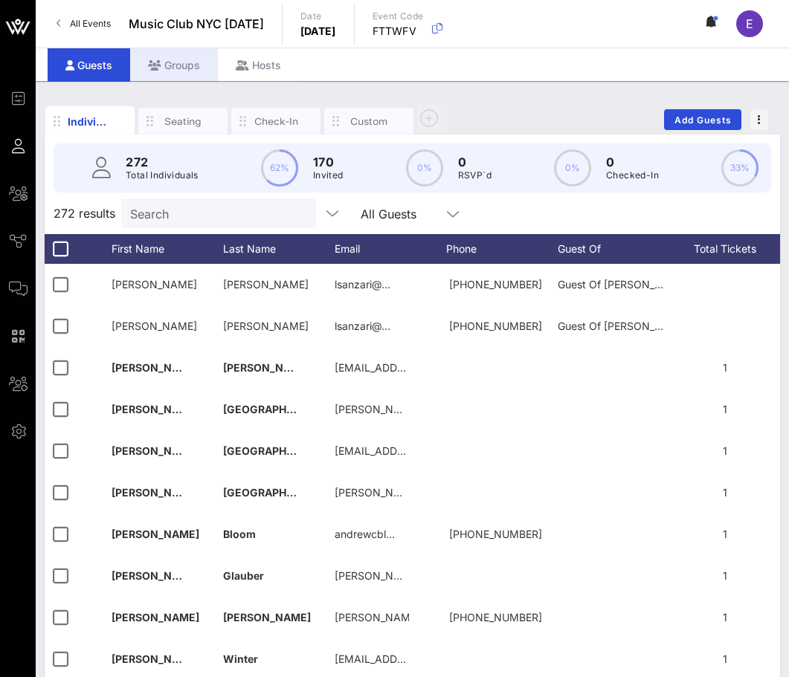
click at [196, 65] on div "Groups" at bounding box center [174, 64] width 88 height 33
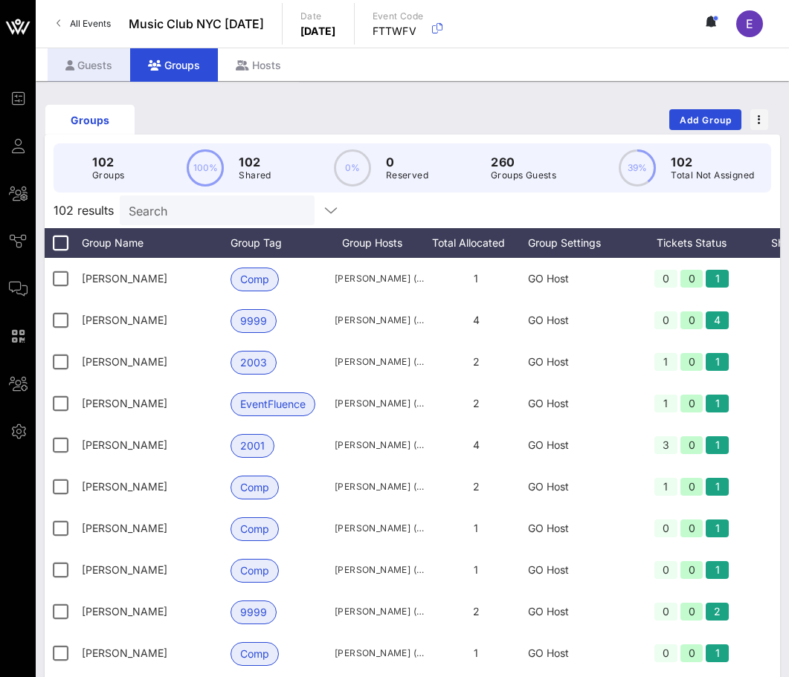
click at [102, 72] on div "Guests" at bounding box center [89, 64] width 82 height 33
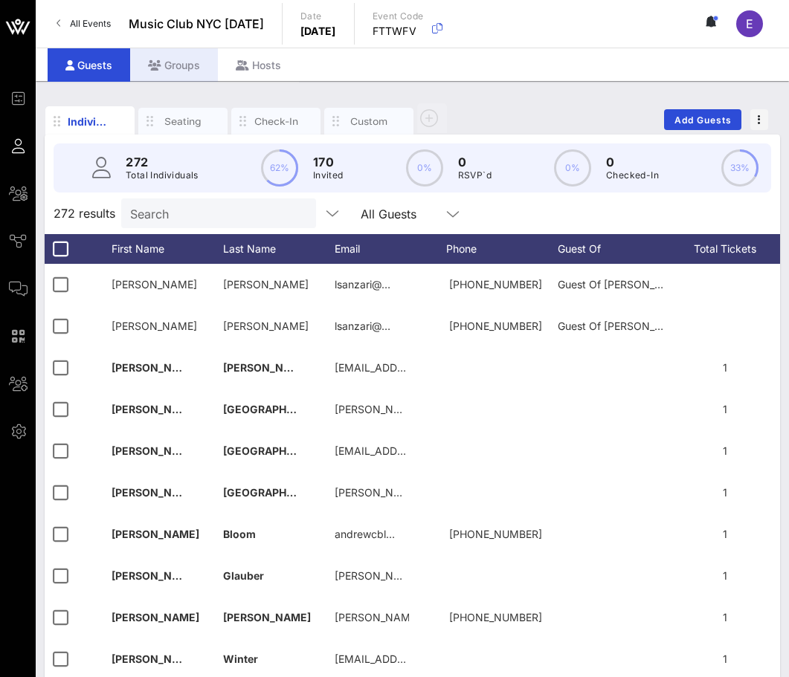
click at [161, 51] on div "Groups" at bounding box center [174, 64] width 88 height 33
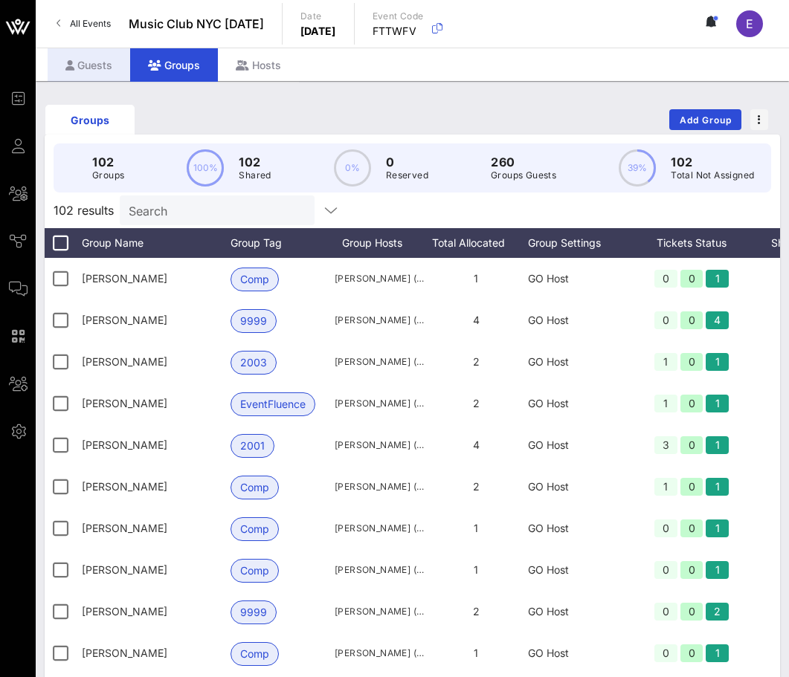
click at [106, 58] on div "Guests" at bounding box center [89, 64] width 82 height 33
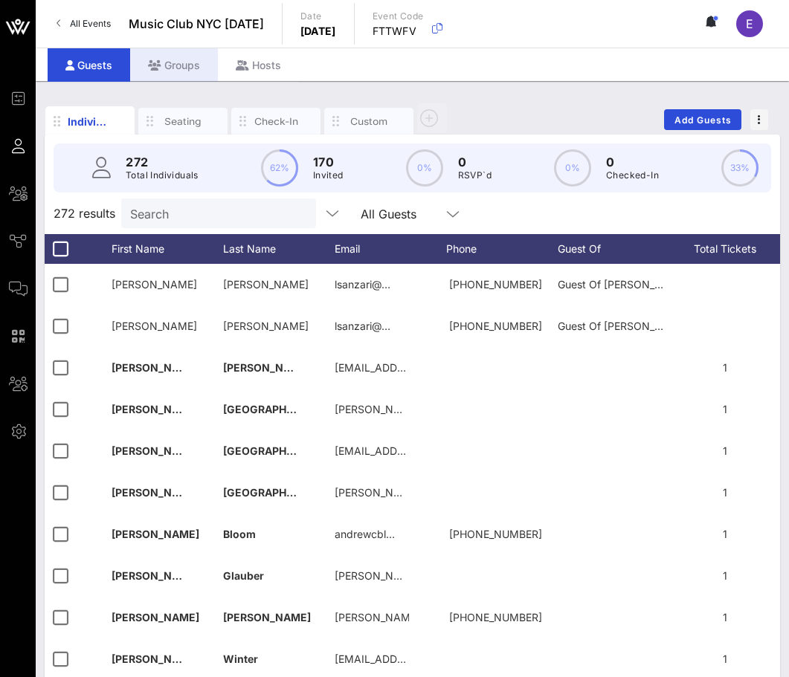
click at [149, 70] on icon at bounding box center [154, 65] width 13 height 10
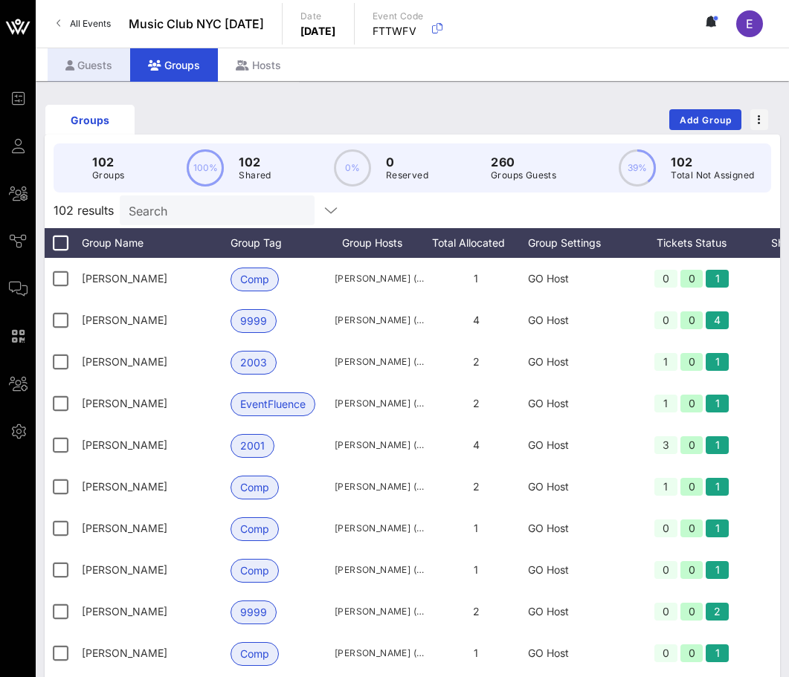
click at [108, 70] on div "Guests" at bounding box center [89, 64] width 82 height 33
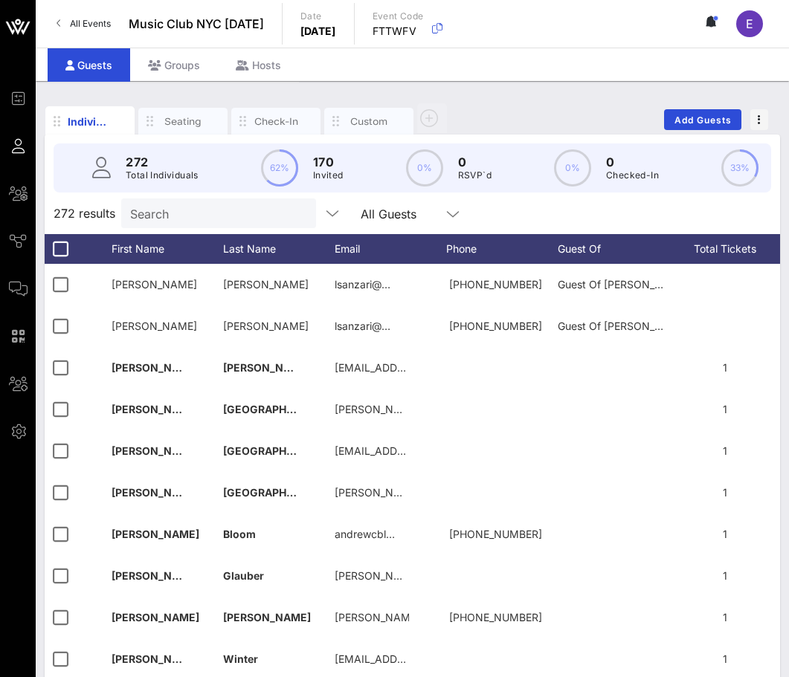
click at [94, 24] on span "All Events" at bounding box center [90, 23] width 41 height 11
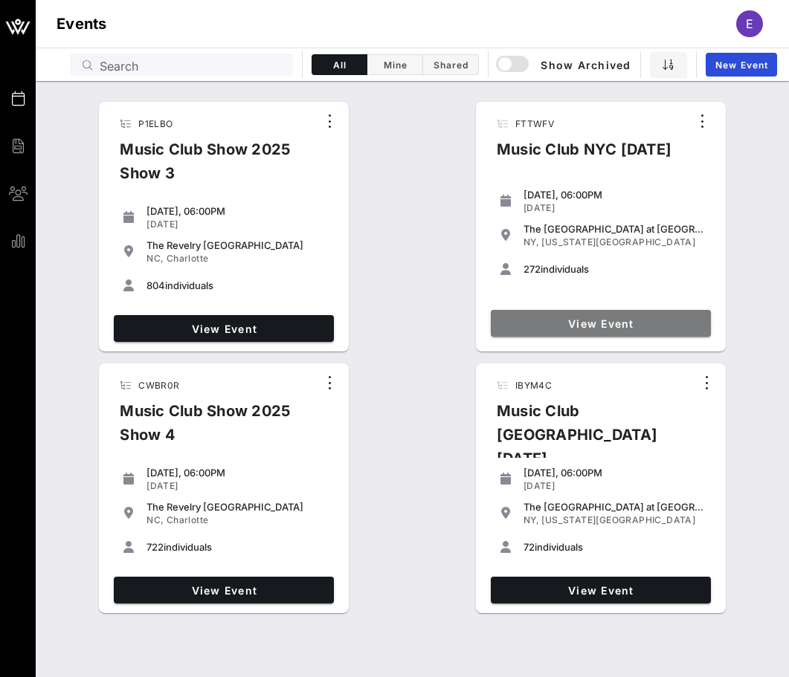
click at [508, 326] on span "View Event" at bounding box center [600, 323] width 208 height 13
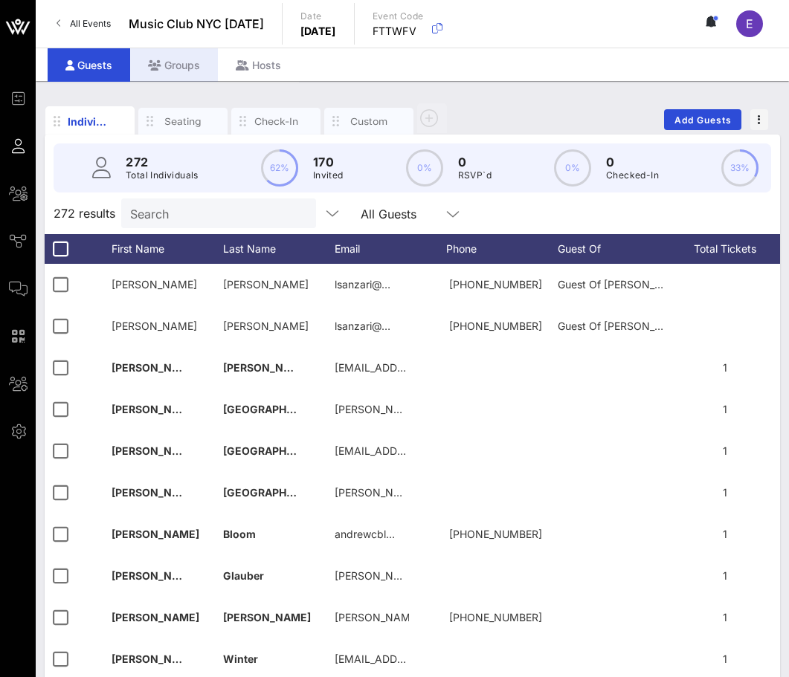
click at [174, 57] on div "Groups" at bounding box center [174, 64] width 88 height 33
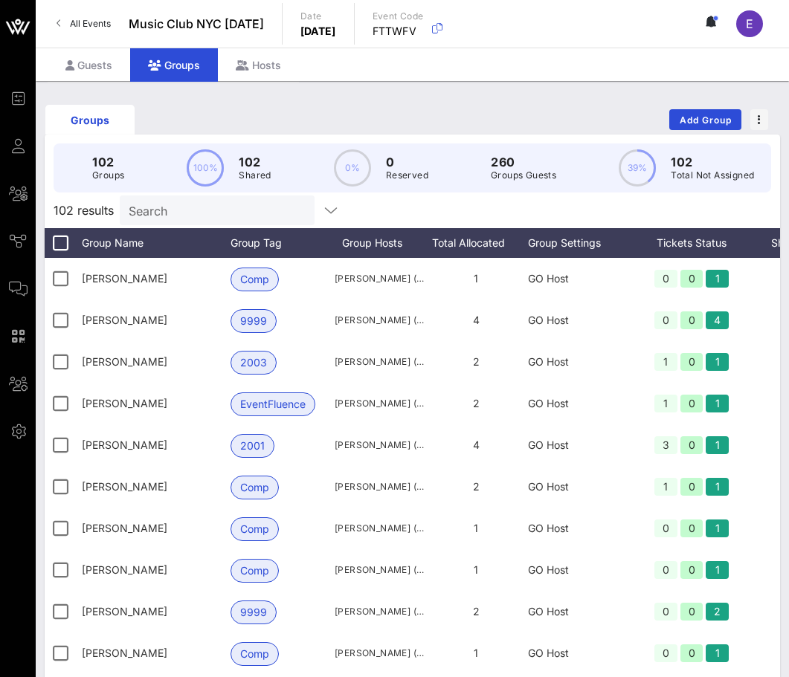
click at [105, 27] on span "All Events" at bounding box center [90, 23] width 41 height 11
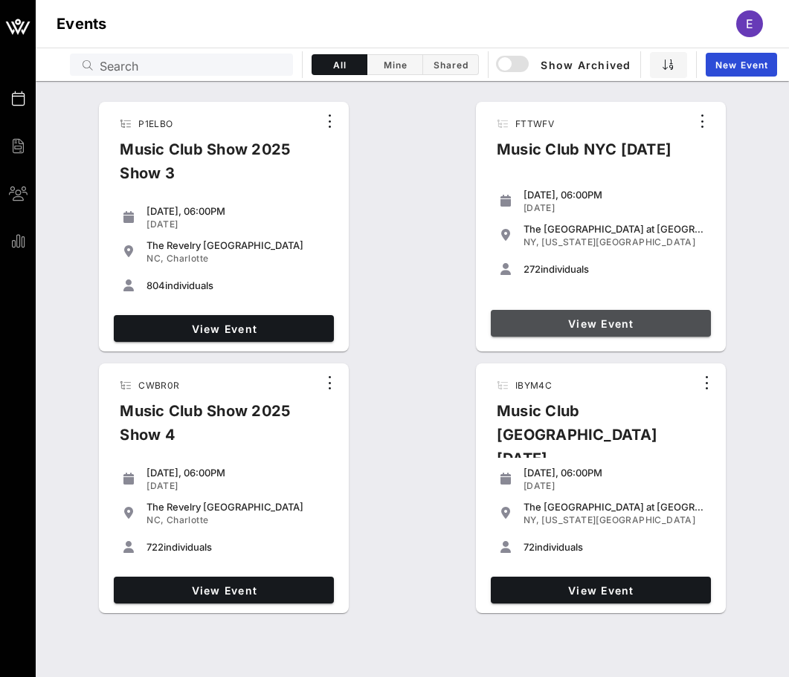
click at [511, 329] on span "View Event" at bounding box center [600, 323] width 208 height 13
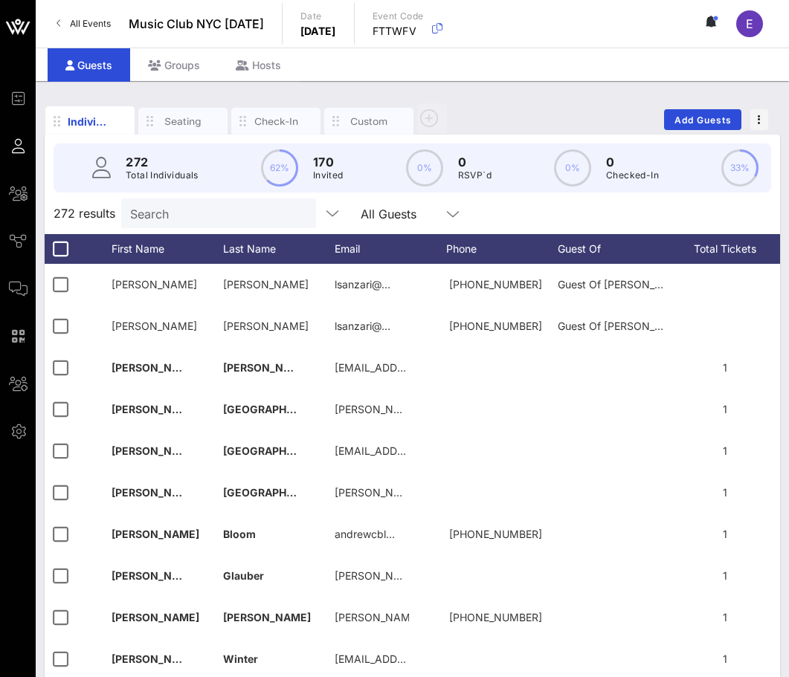
click at [178, 207] on input "Search" at bounding box center [217, 213] width 174 height 19
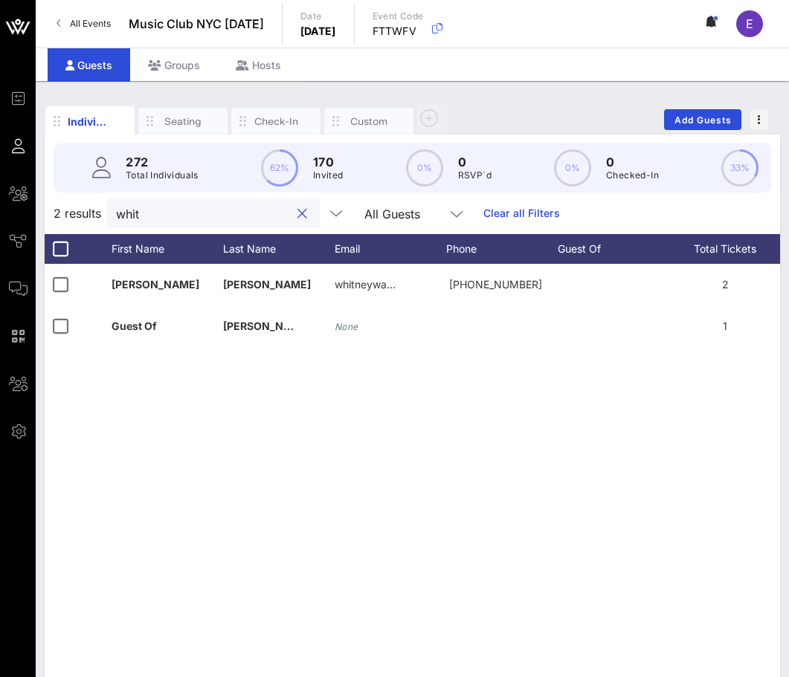
type input "whit"
click at [82, 14] on link "All Events" at bounding box center [84, 24] width 72 height 24
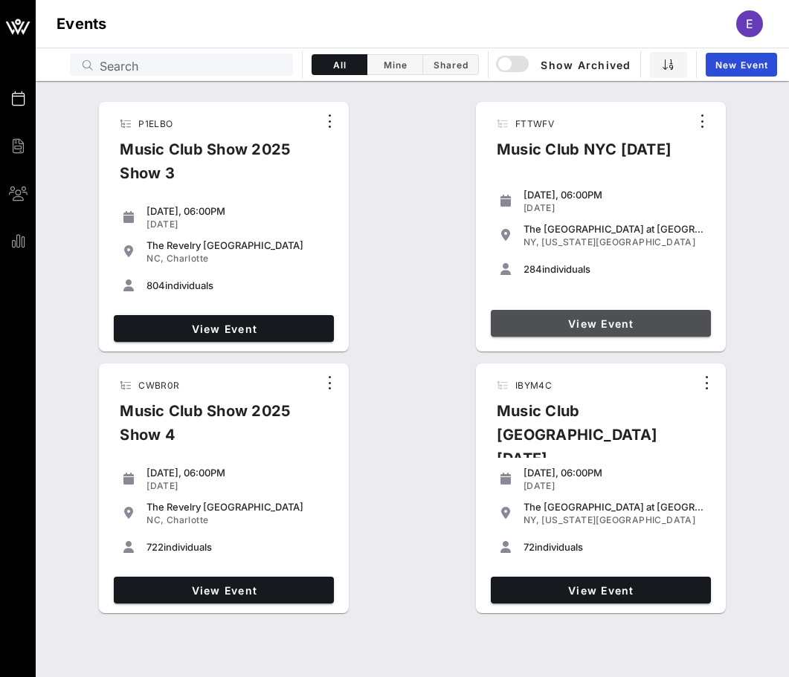
click at [572, 320] on span "View Event" at bounding box center [600, 323] width 208 height 13
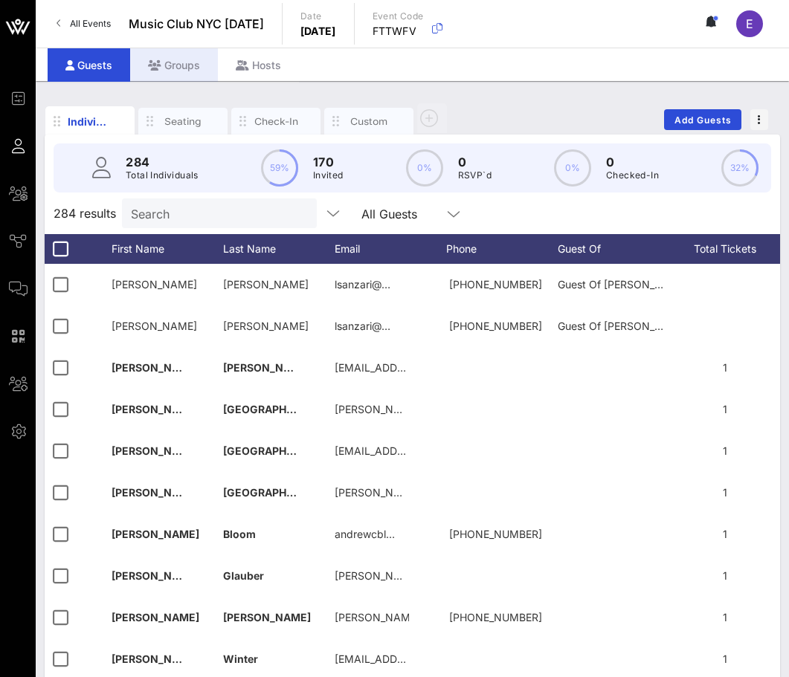
click at [152, 61] on icon at bounding box center [154, 65] width 13 height 10
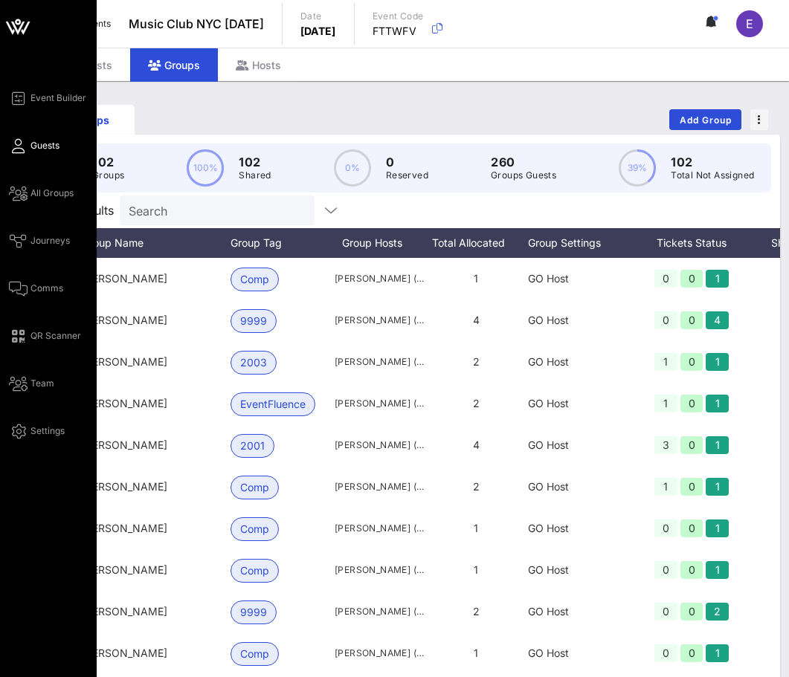
click at [30, 137] on link "Guests" at bounding box center [34, 146] width 51 height 18
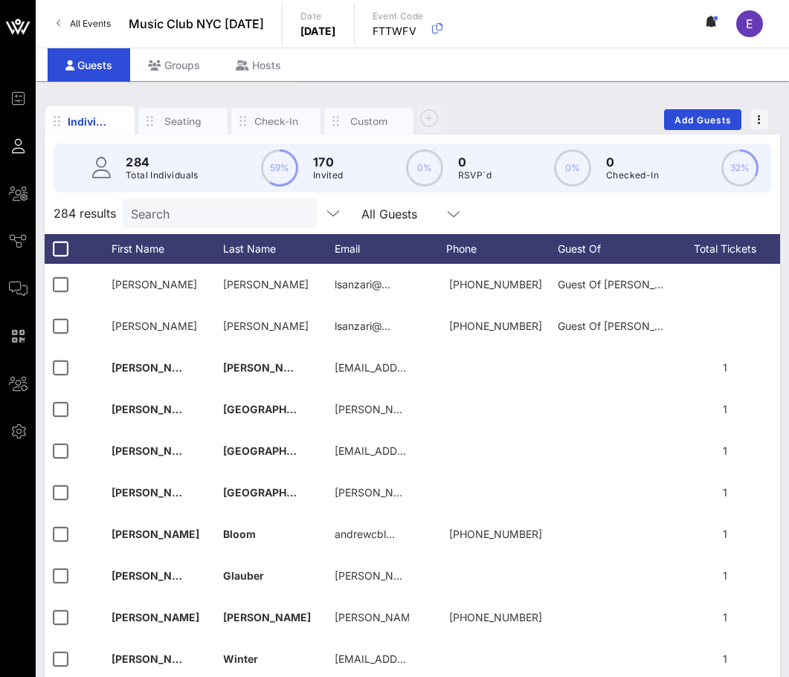
click at [83, 19] on span "All Events" at bounding box center [90, 23] width 41 height 11
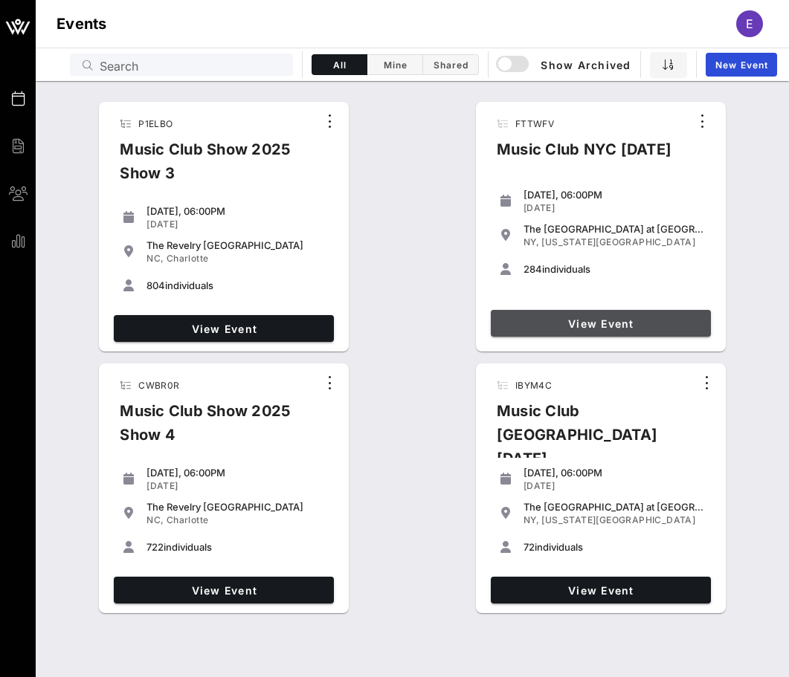
click at [519, 322] on span "View Event" at bounding box center [600, 323] width 208 height 13
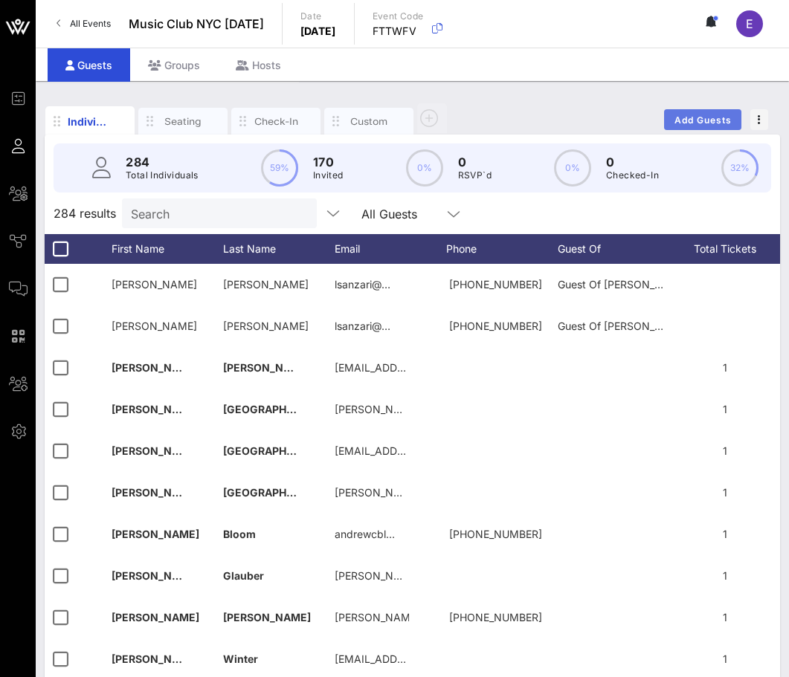
click at [685, 122] on span "Add Guests" at bounding box center [702, 119] width 59 height 11
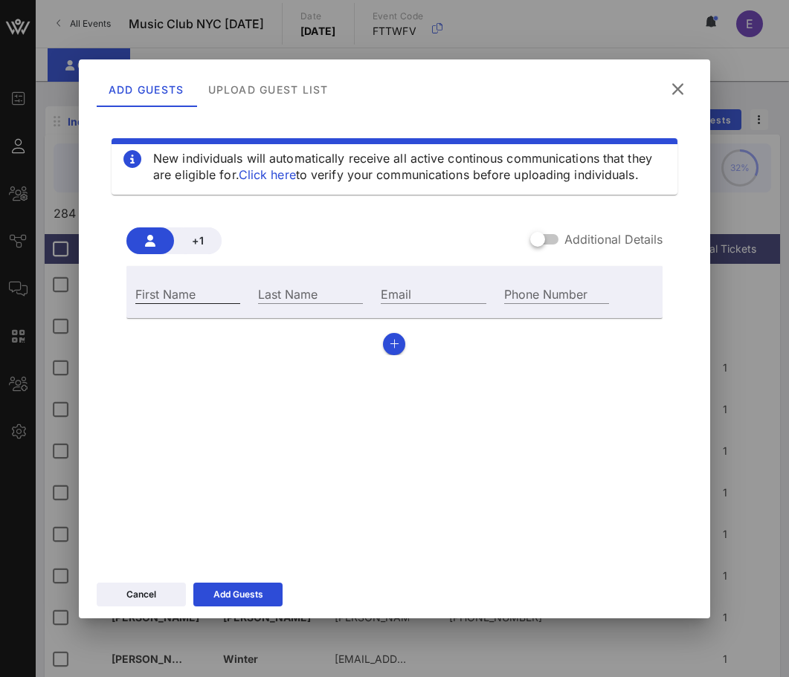
click at [177, 288] on div "First Name" at bounding box center [187, 293] width 105 height 19
click at [371, 288] on div "Last Name" at bounding box center [310, 292] width 123 height 40
click at [386, 288] on div "Email" at bounding box center [433, 293] width 105 height 19
paste input "keith@mahlercompany.com"
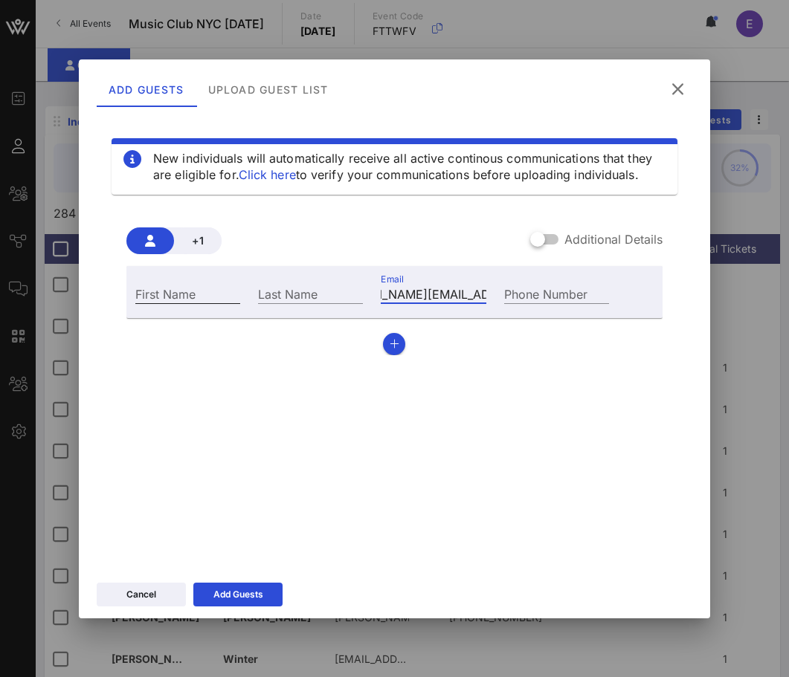
type input "keith@mahlercompany.com"
click at [189, 291] on div "First Name" at bounding box center [187, 293] width 105 height 19
type input "Keith"
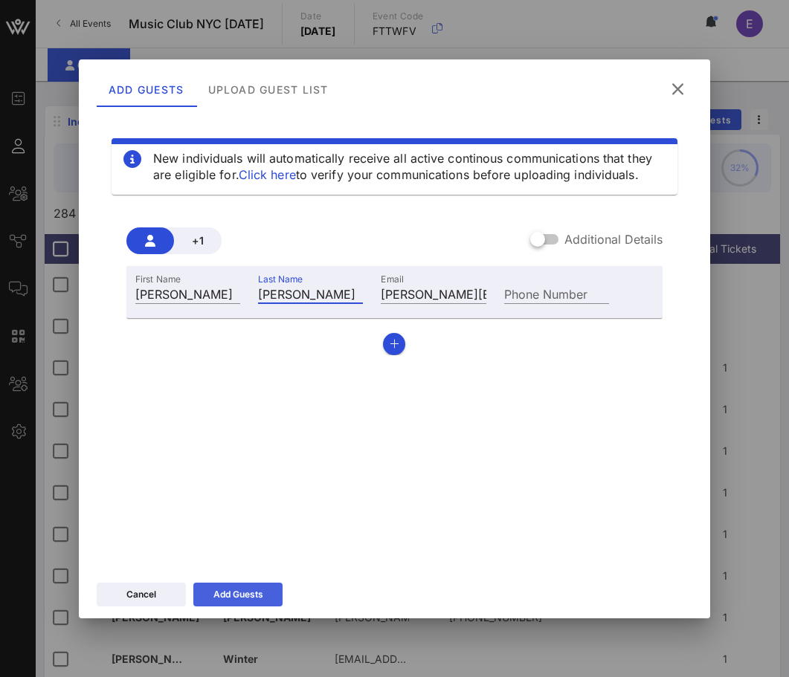
type input "Mahler"
click at [262, 590] on div "Add Guests" at bounding box center [238, 594] width 50 height 15
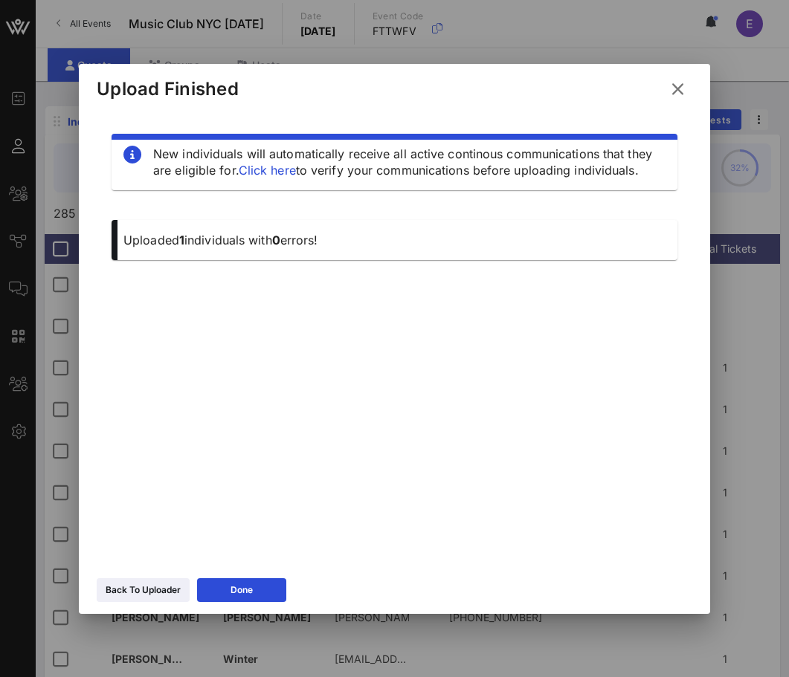
click at [681, 87] on icon at bounding box center [677, 88] width 26 height 25
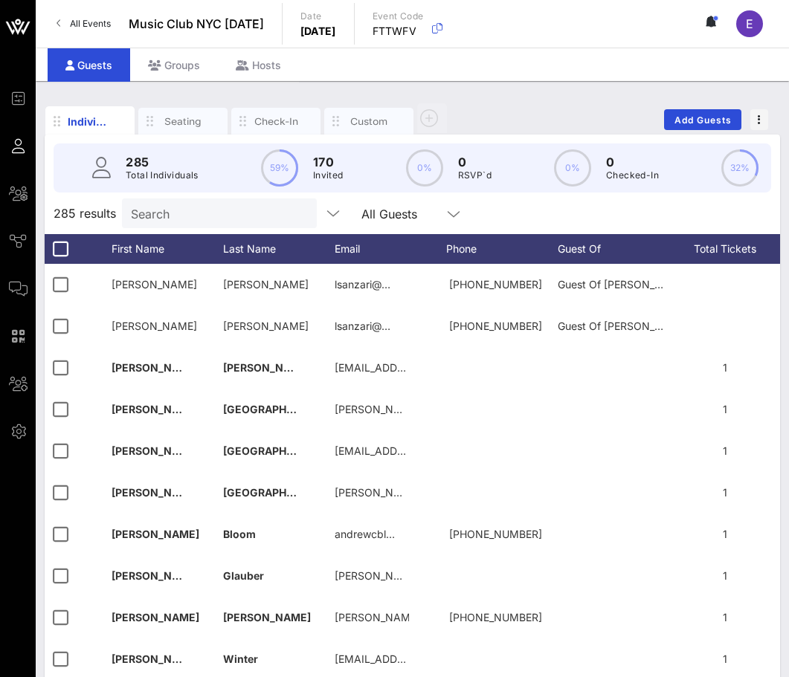
click at [195, 220] on input "Search" at bounding box center [218, 213] width 174 height 19
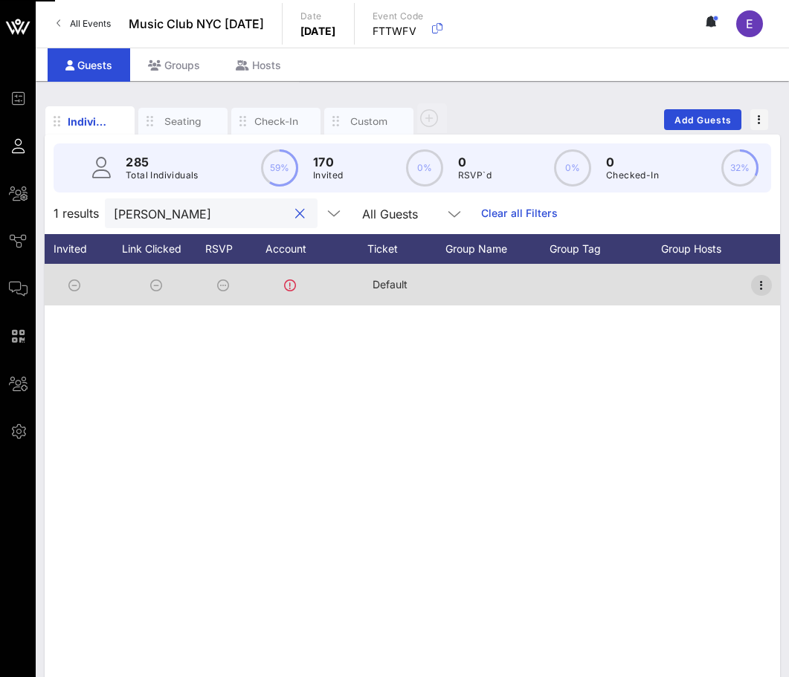
type input "keith"
click at [748, 282] on icon "button" at bounding box center [761, 285] width 18 height 18
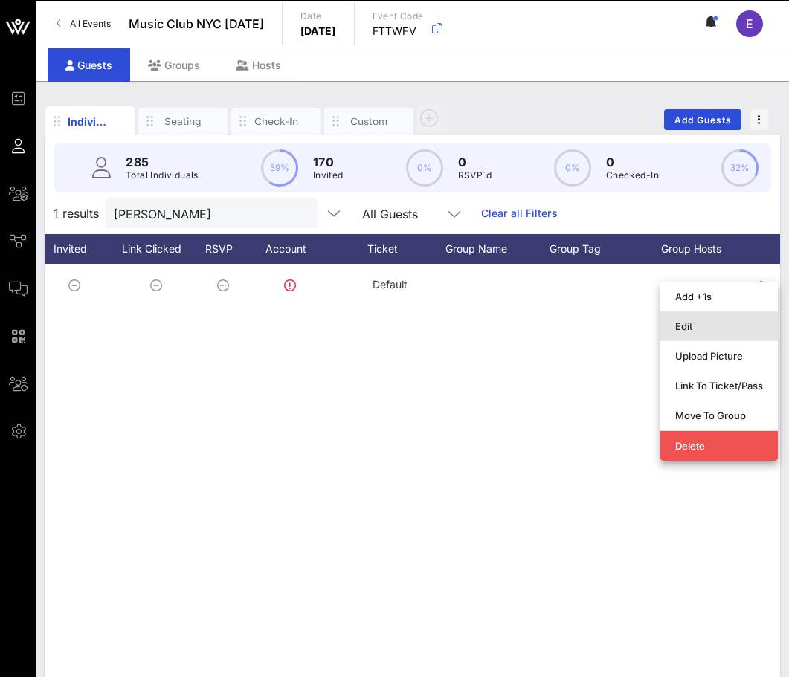
click at [702, 324] on div "Edit" at bounding box center [719, 326] width 88 height 12
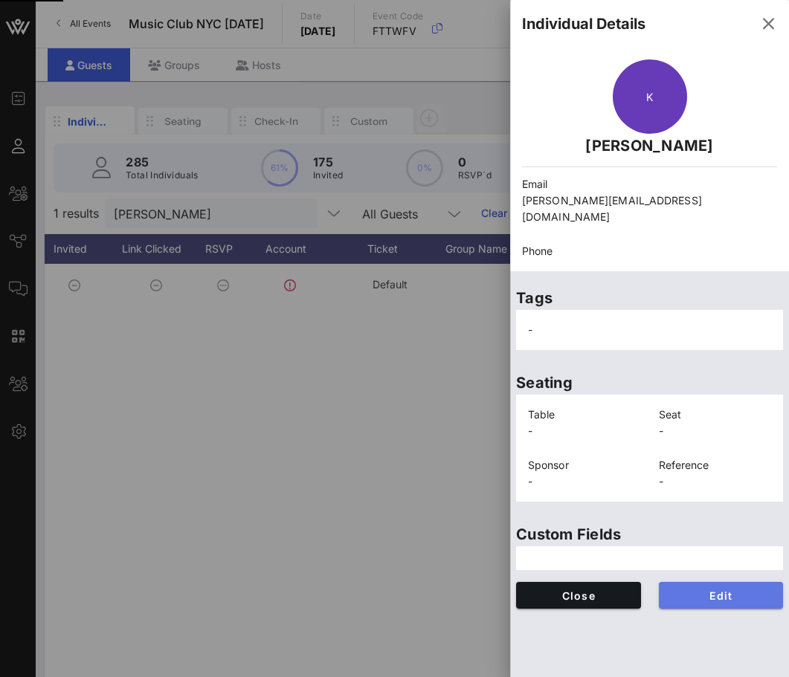
click at [714, 586] on button "Edit" at bounding box center [720, 595] width 125 height 27
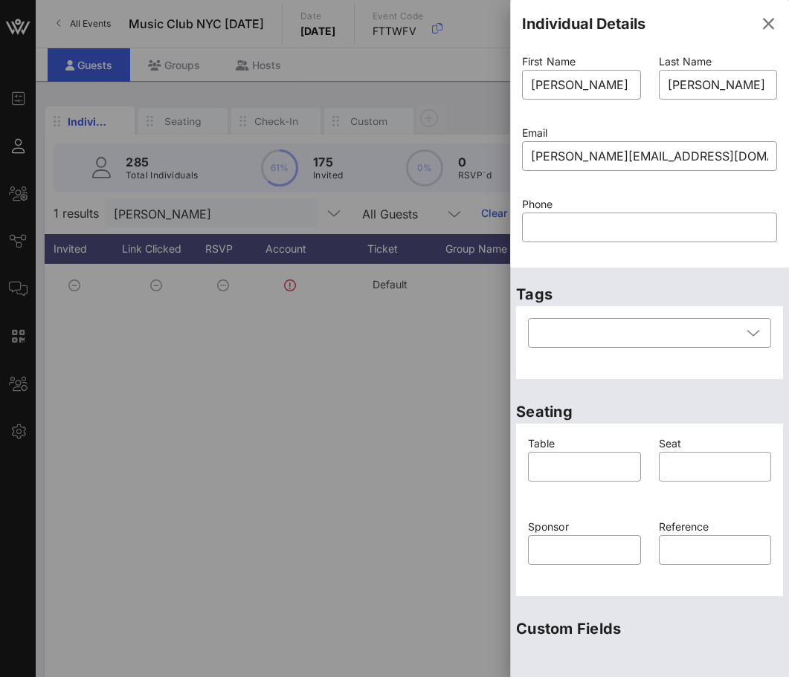
click at [623, 351] on div at bounding box center [649, 356] width 225 height 10
click at [618, 340] on div at bounding box center [639, 333] width 204 height 30
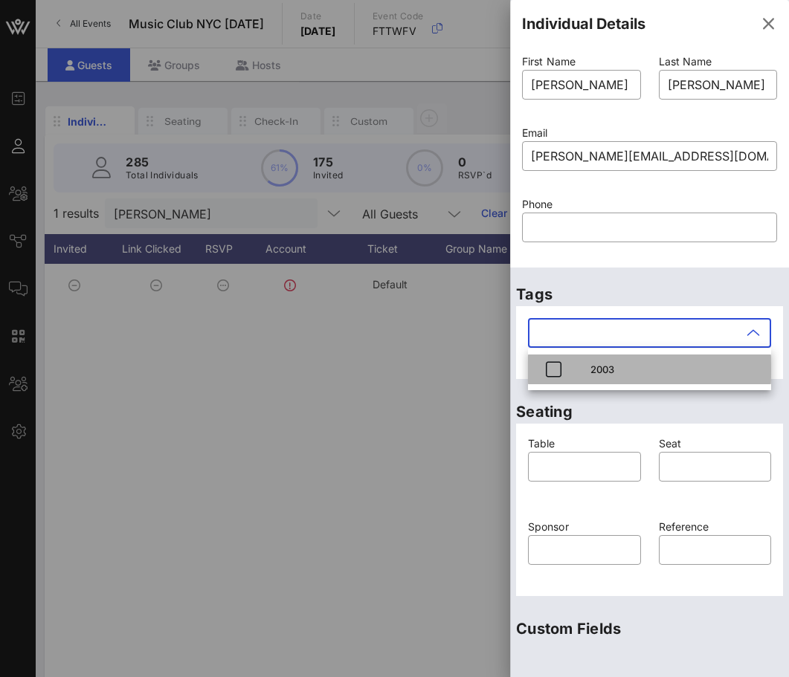
click at [617, 373] on div "2003" at bounding box center [674, 369] width 169 height 12
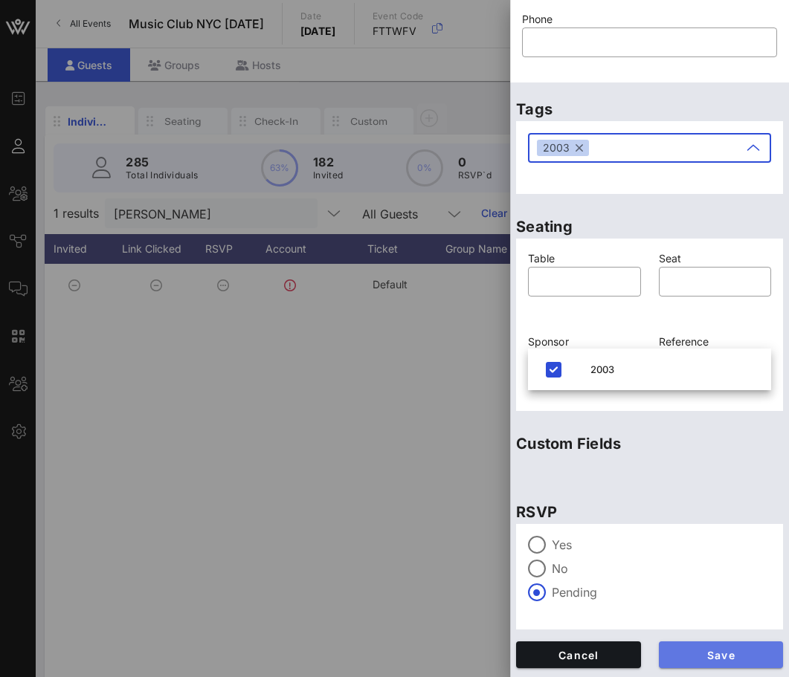
click at [681, 644] on button "Save" at bounding box center [720, 654] width 125 height 27
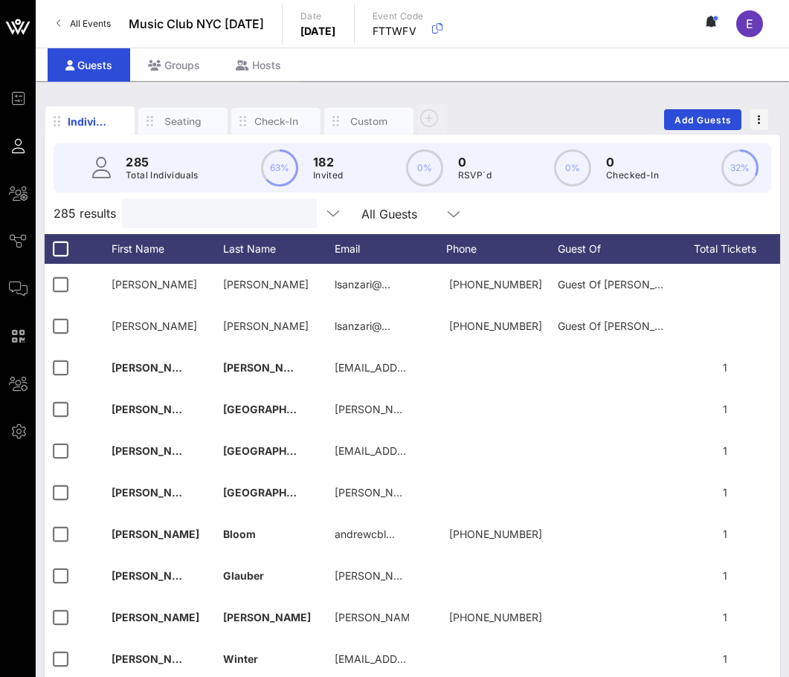
click at [224, 222] on input "text" at bounding box center [218, 213] width 174 height 19
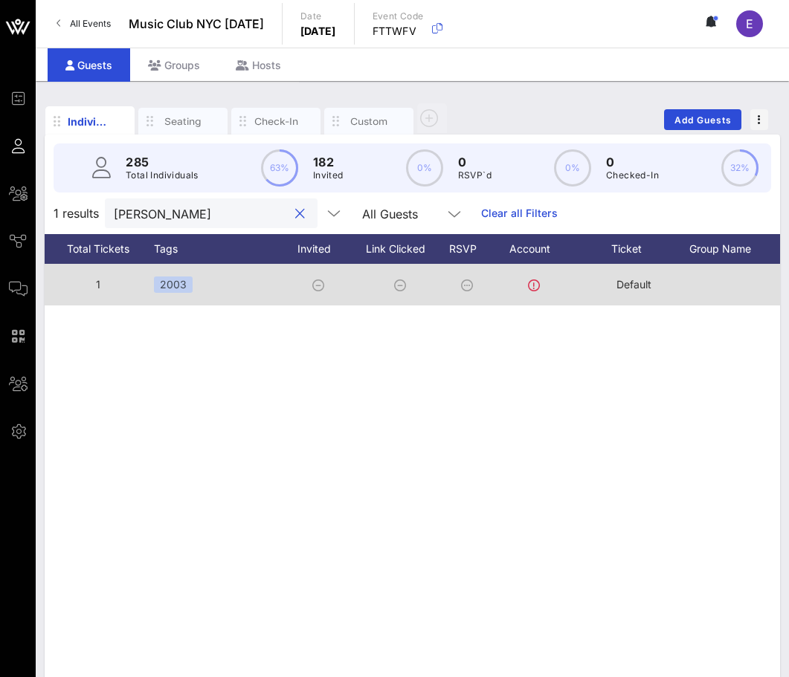
scroll to position [0, 687]
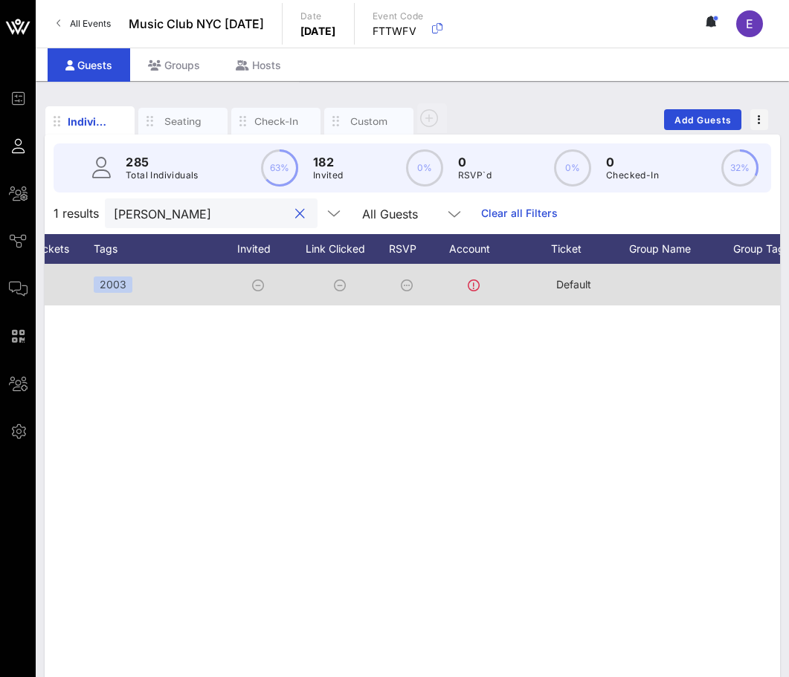
type input "mahle"
click at [256, 288] on icon at bounding box center [258, 285] width 12 height 12
click at [261, 268] on div at bounding box center [261, 285] width 82 height 42
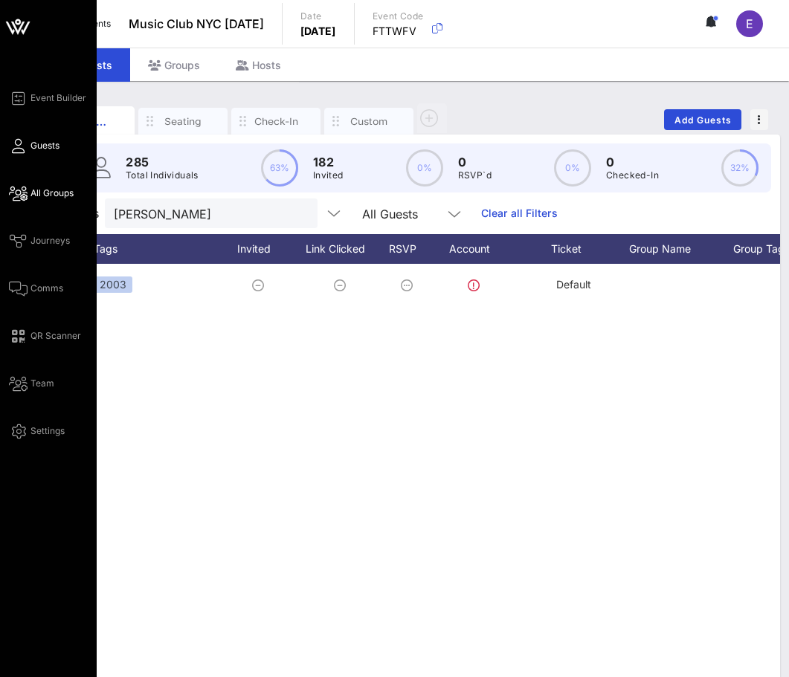
click at [22, 195] on icon at bounding box center [18, 193] width 19 height 2
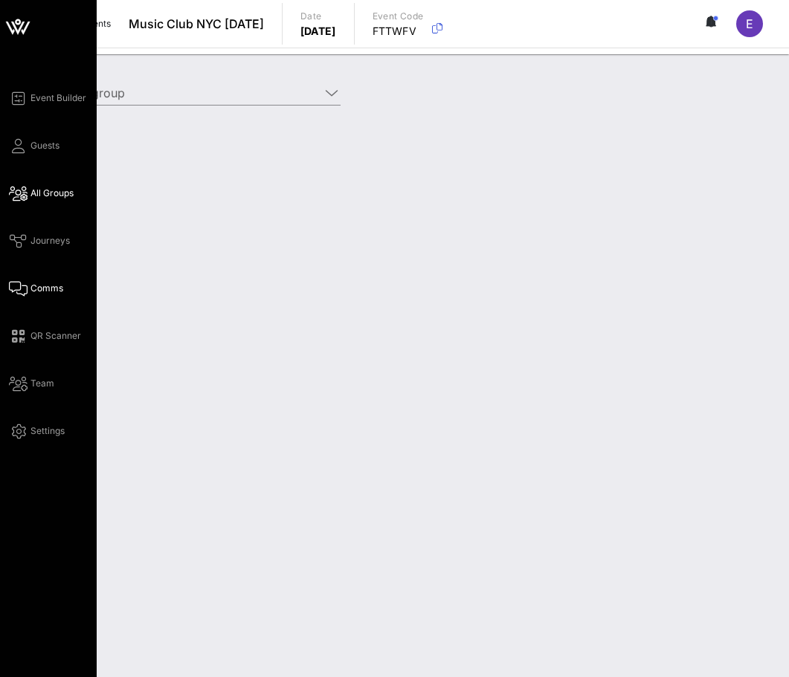
click at [30, 284] on span "Comms" at bounding box center [46, 288] width 33 height 13
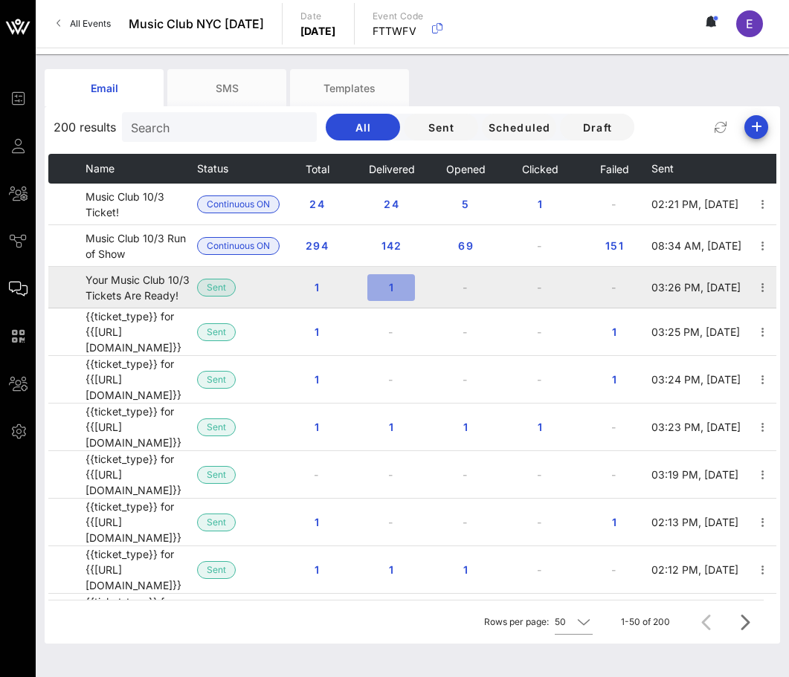
click at [393, 297] on button "1" at bounding box center [391, 287] width 48 height 27
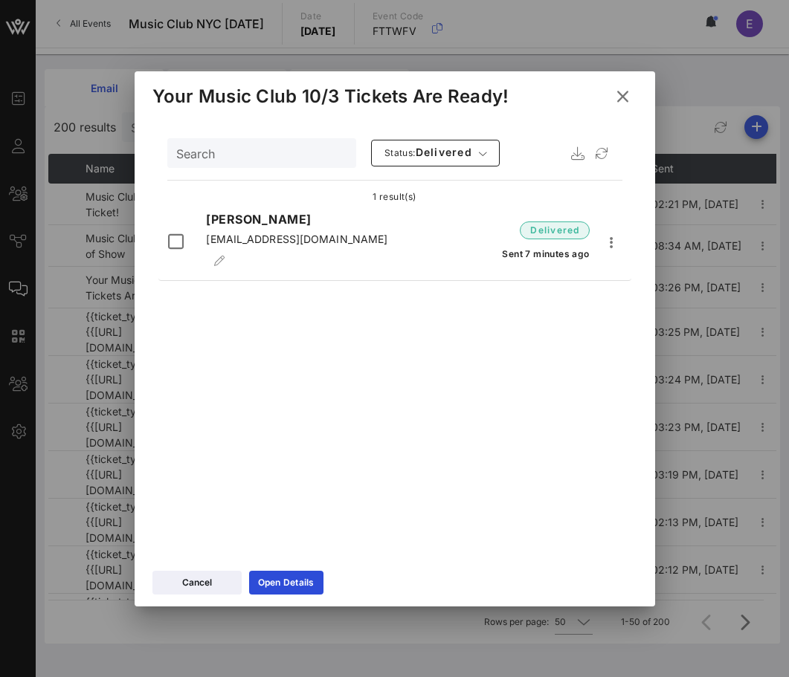
click at [617, 94] on icon at bounding box center [622, 97] width 20 height 18
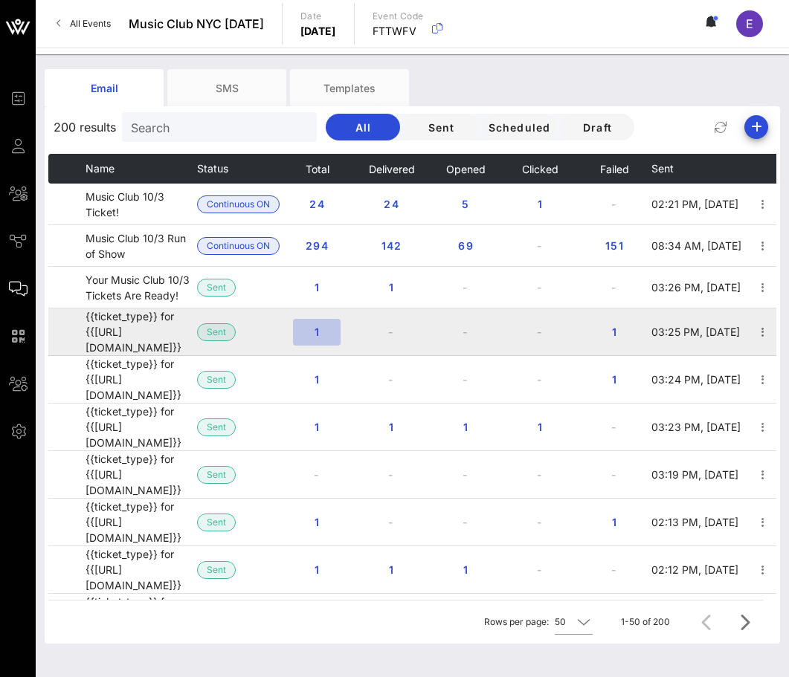
click at [313, 326] on span "1" at bounding box center [317, 332] width 24 height 13
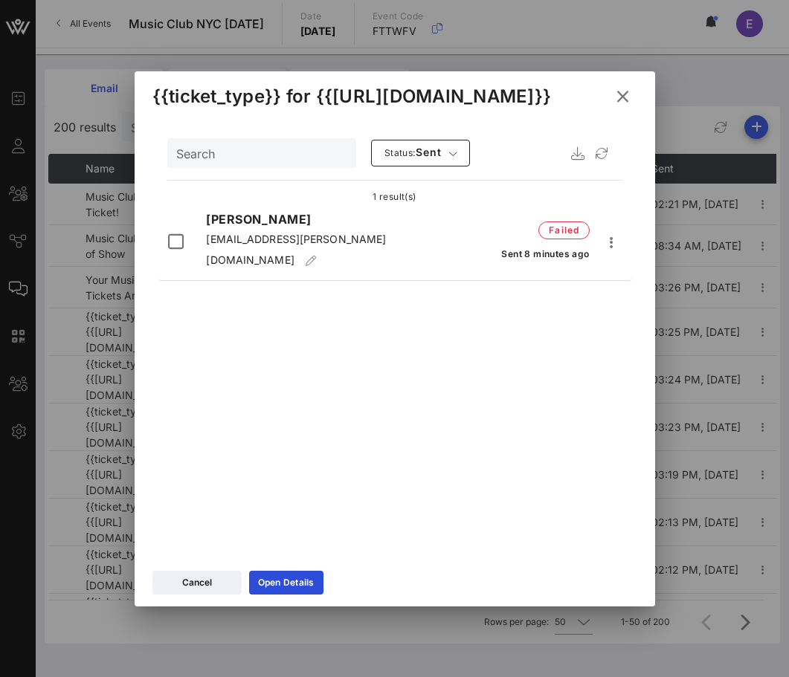
click at [626, 97] on icon at bounding box center [622, 96] width 27 height 26
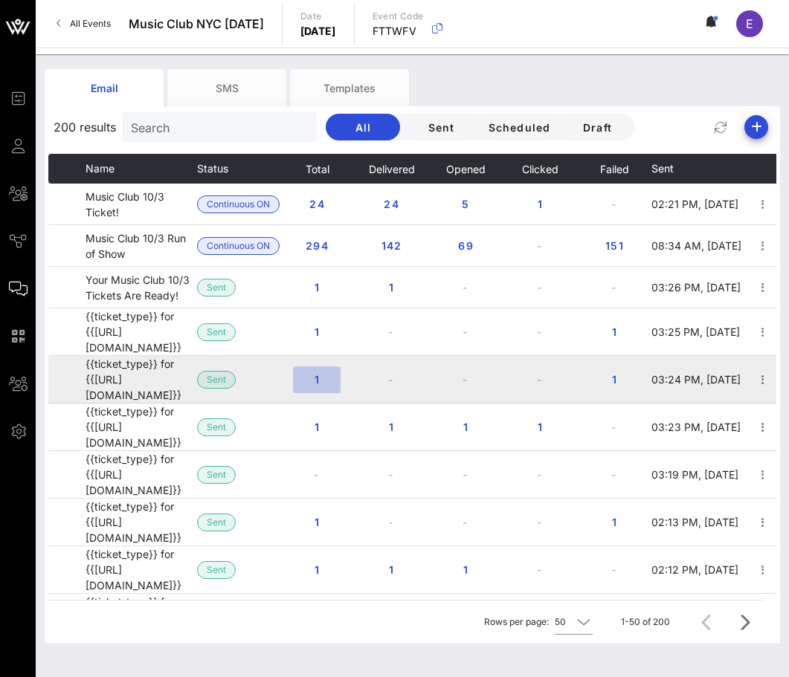
click at [313, 373] on span "1" at bounding box center [317, 379] width 24 height 13
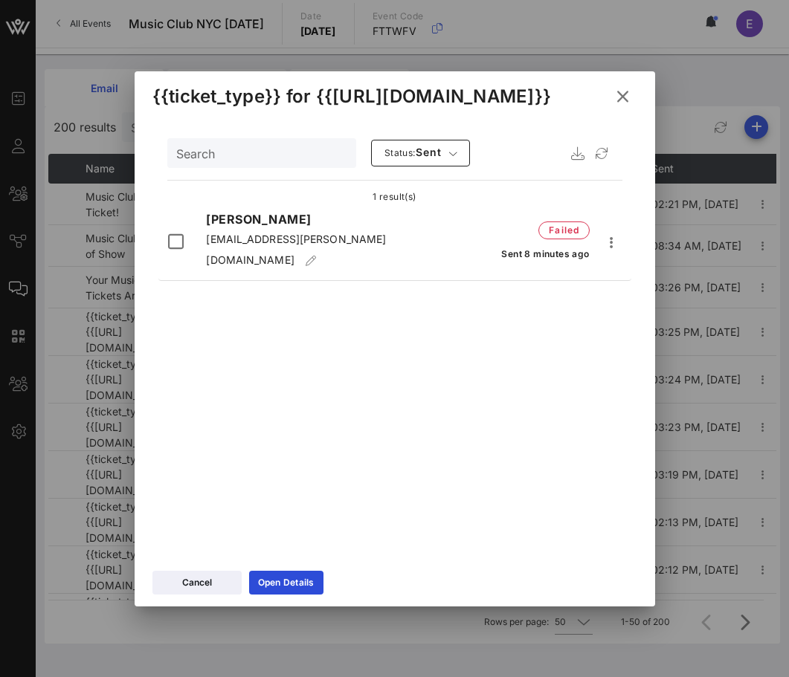
click at [621, 88] on icon at bounding box center [622, 95] width 27 height 27
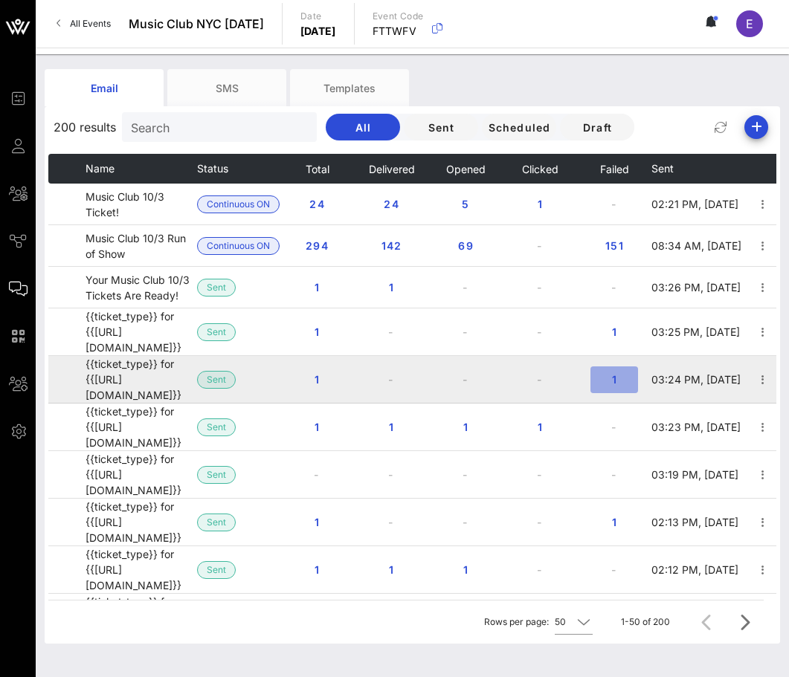
click at [610, 366] on button "1" at bounding box center [614, 379] width 48 height 27
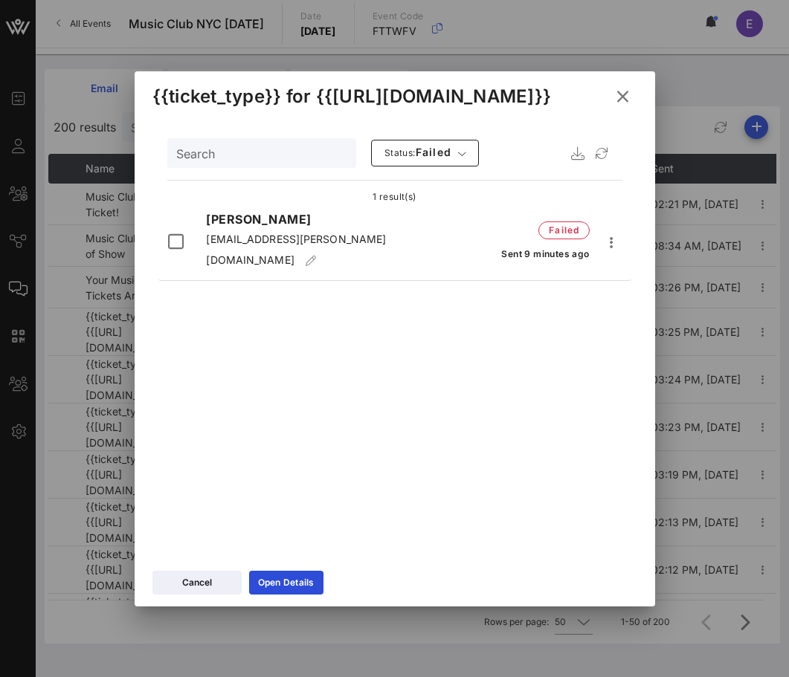
click at [618, 102] on icon at bounding box center [622, 96] width 20 height 18
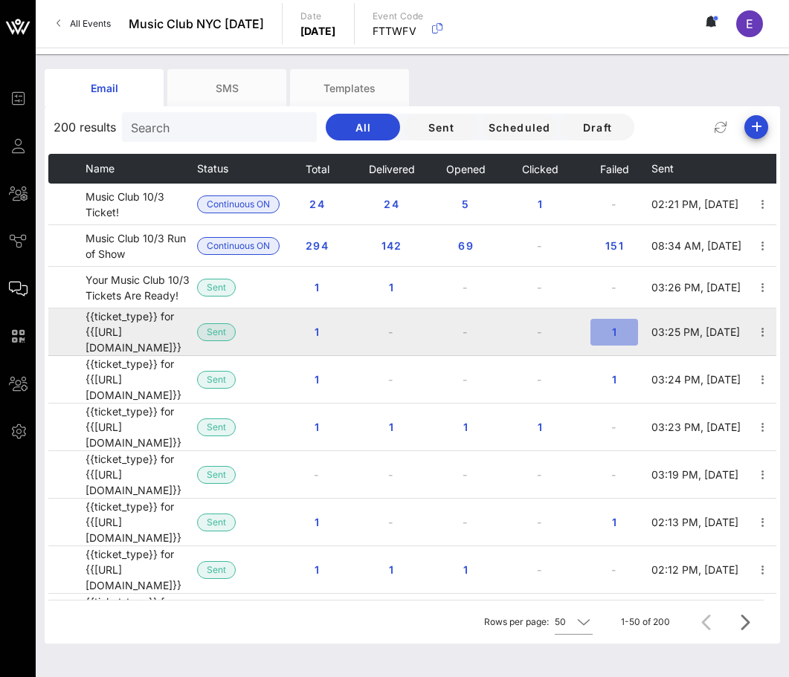
click at [609, 330] on span "1" at bounding box center [614, 332] width 24 height 13
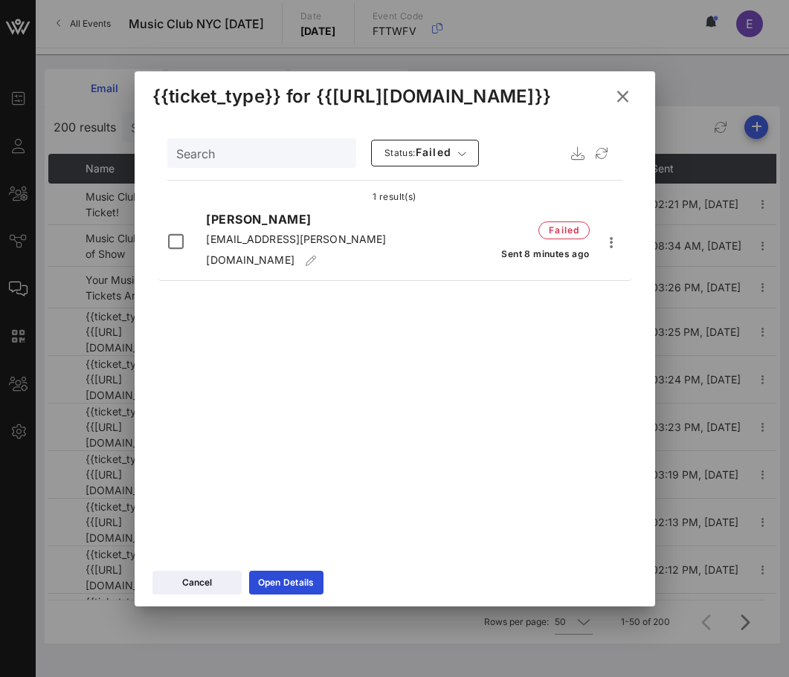
click at [625, 90] on icon at bounding box center [622, 96] width 20 height 22
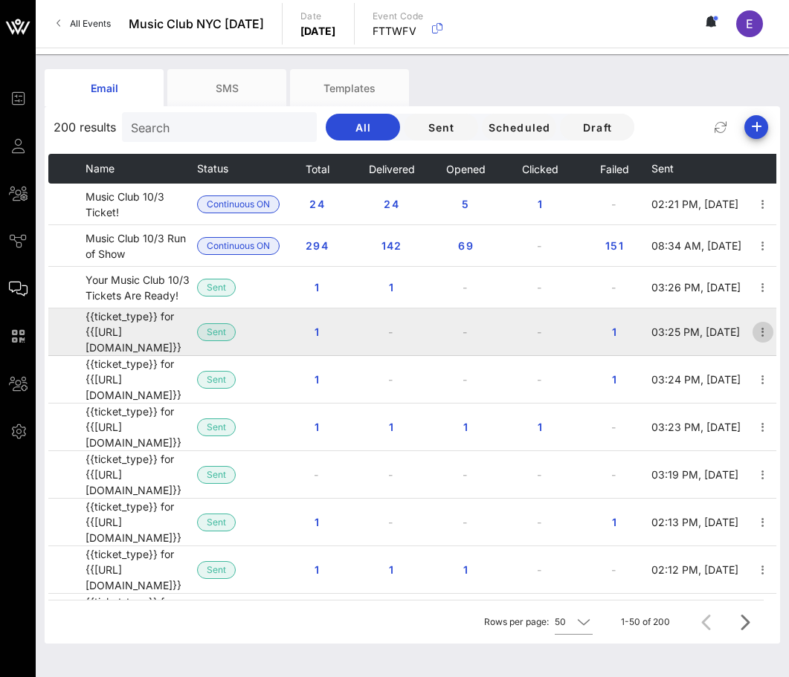
click at [756, 331] on icon "button" at bounding box center [763, 332] width 18 height 18
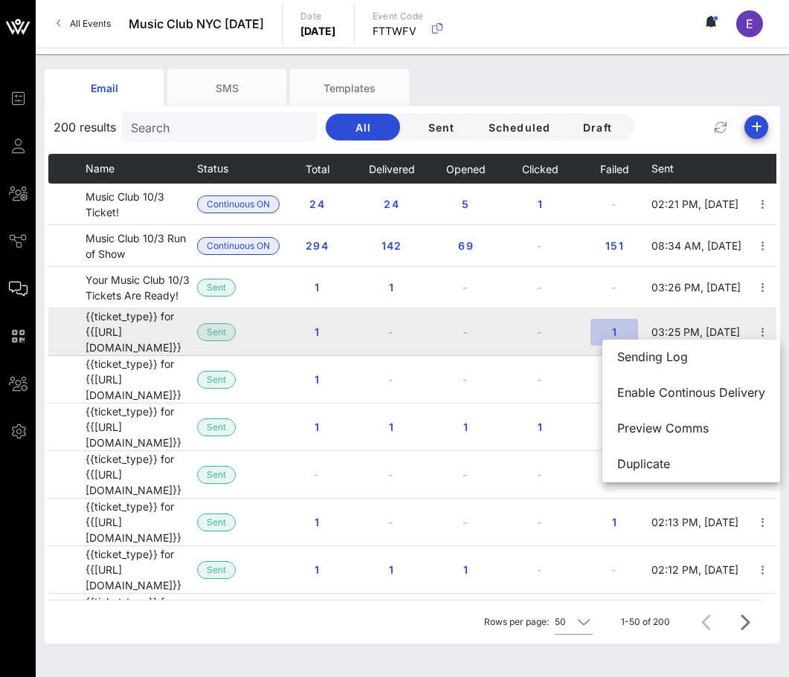
click at [609, 319] on button "1" at bounding box center [614, 332] width 48 height 27
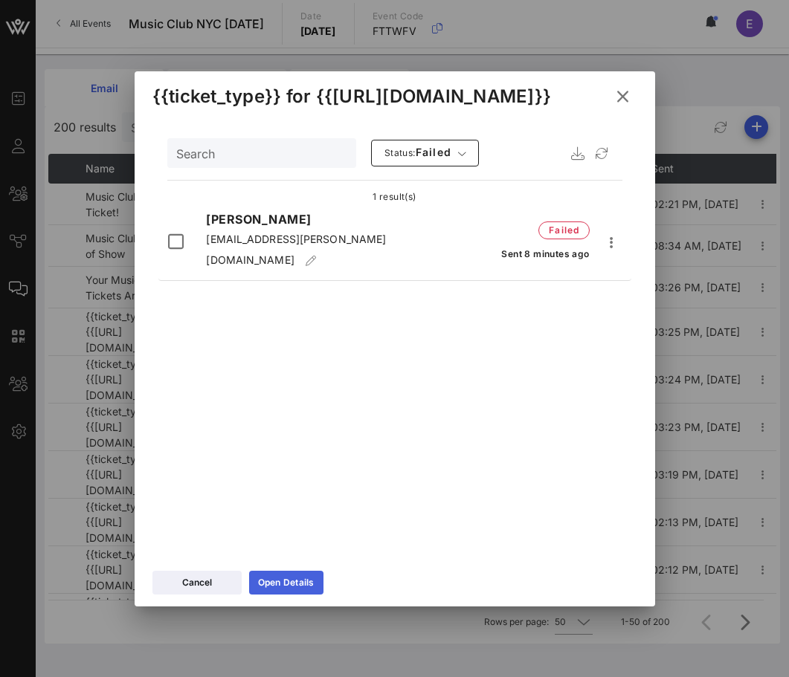
click at [284, 579] on icon at bounding box center [285, 582] width 11 height 10
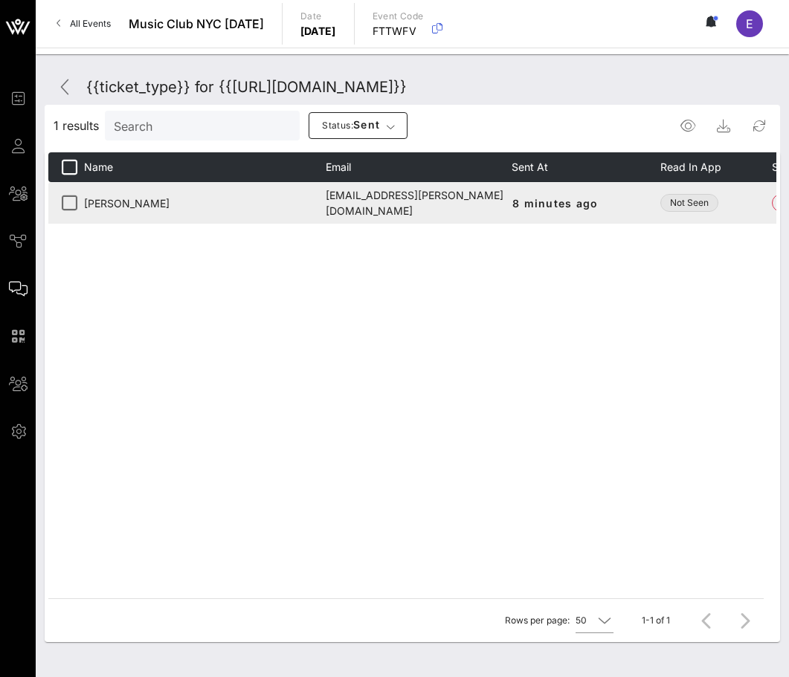
scroll to position [0, 84]
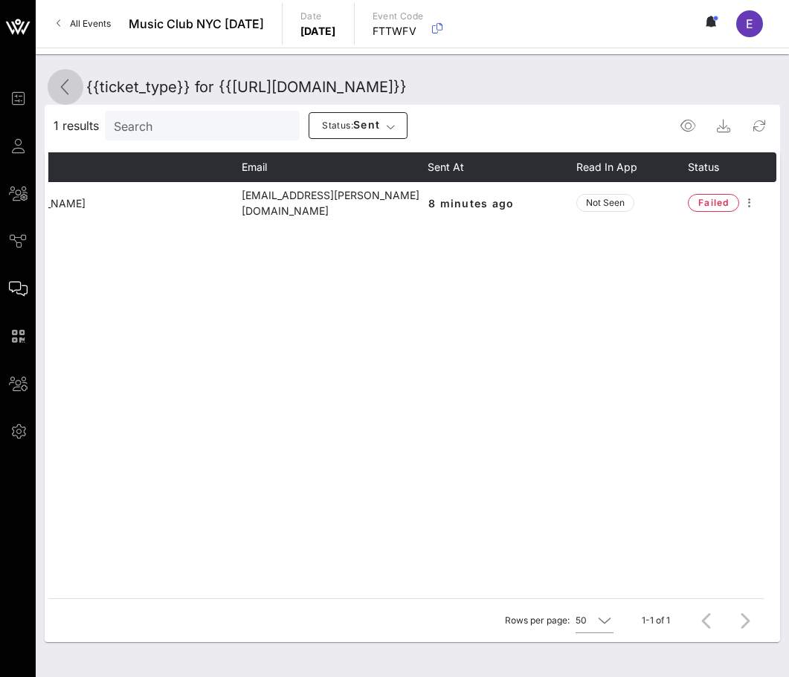
click at [59, 71] on link at bounding box center [66, 87] width 36 height 36
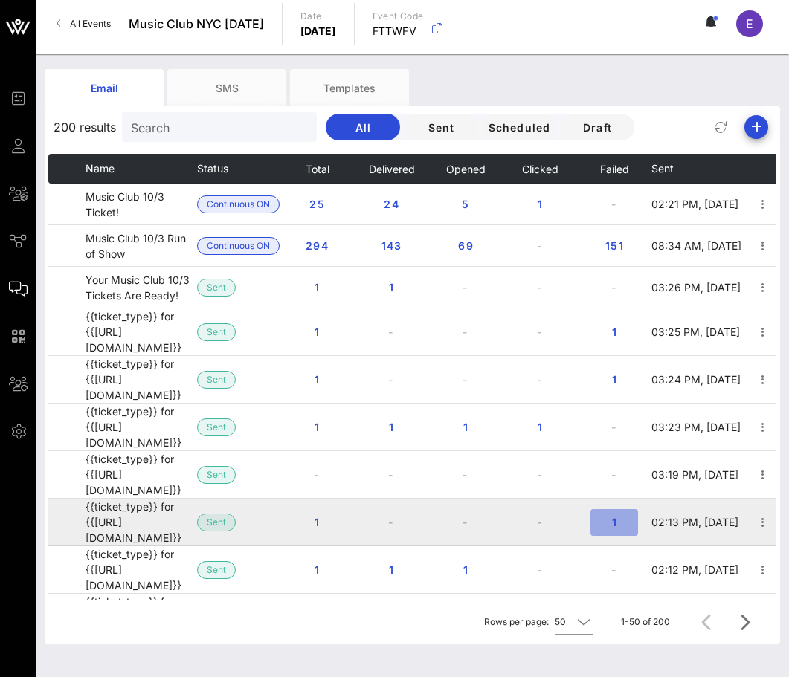
click at [623, 516] on span "1" at bounding box center [614, 522] width 24 height 13
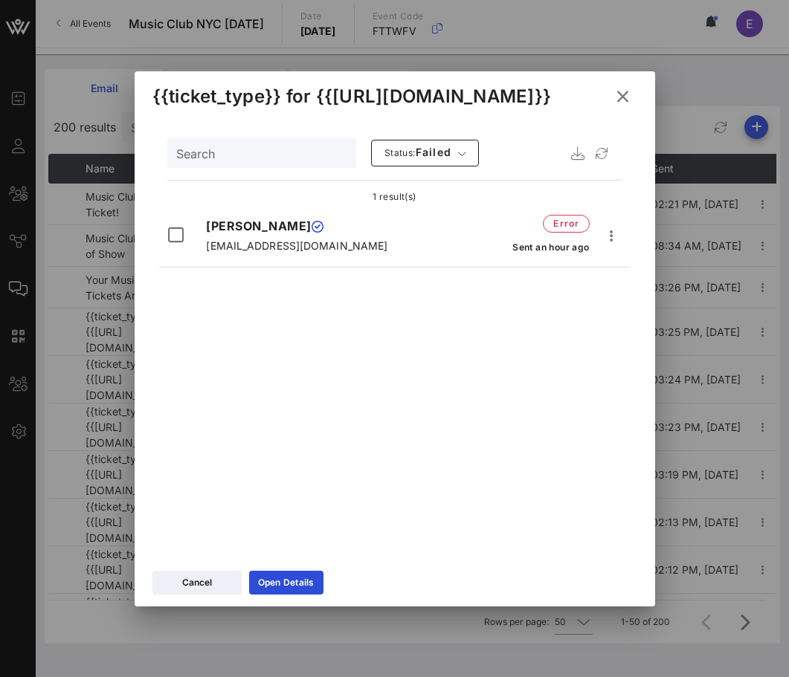
click at [616, 102] on icon at bounding box center [622, 95] width 27 height 27
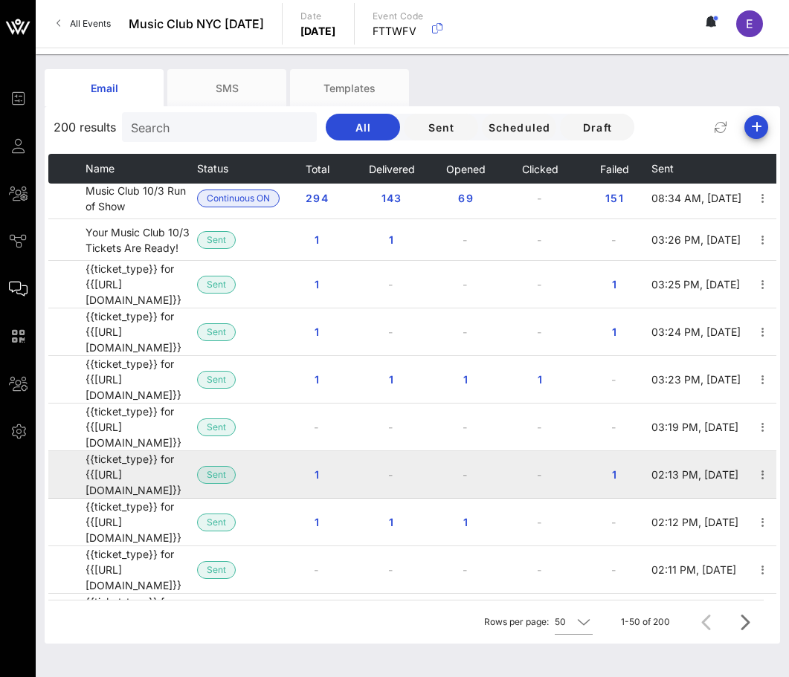
scroll to position [48, 0]
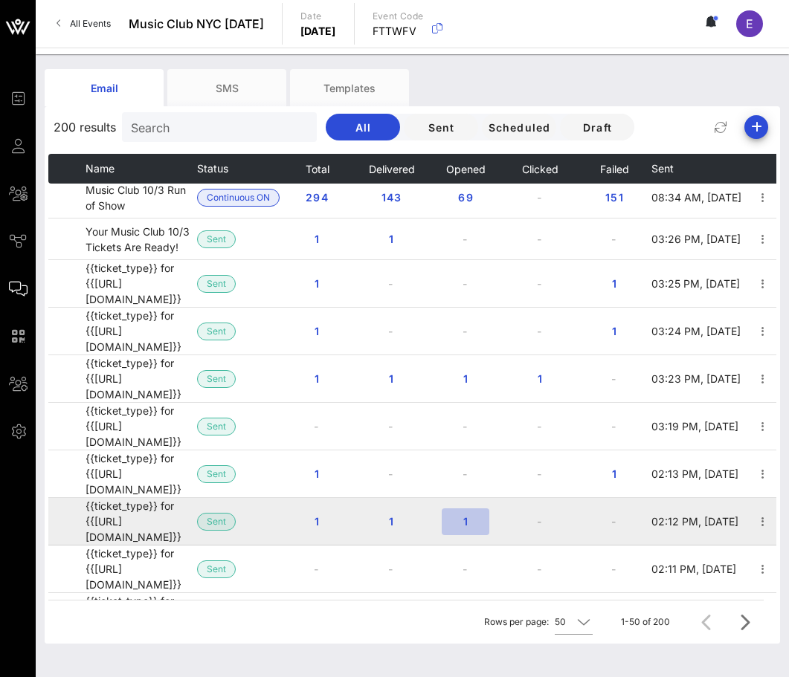
click at [462, 508] on button "1" at bounding box center [465, 521] width 48 height 27
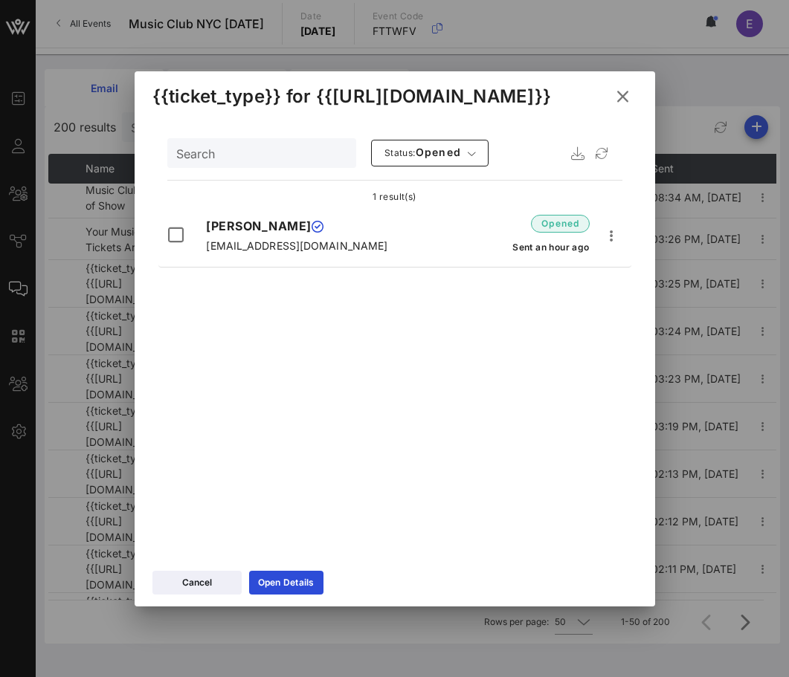
click at [628, 100] on icon at bounding box center [622, 96] width 20 height 22
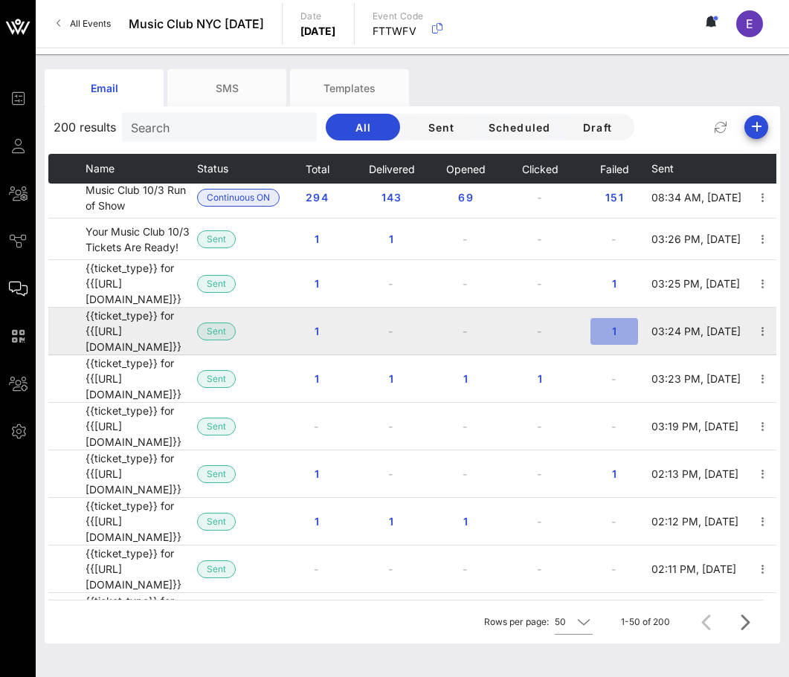
click at [603, 318] on button "1" at bounding box center [614, 331] width 48 height 27
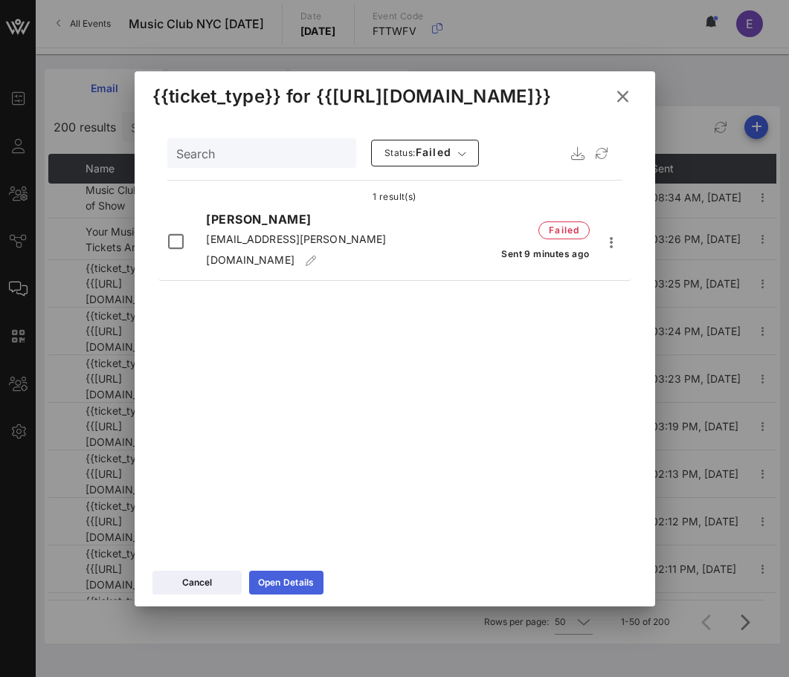
click at [297, 571] on link "Open Details" at bounding box center [286, 583] width 74 height 24
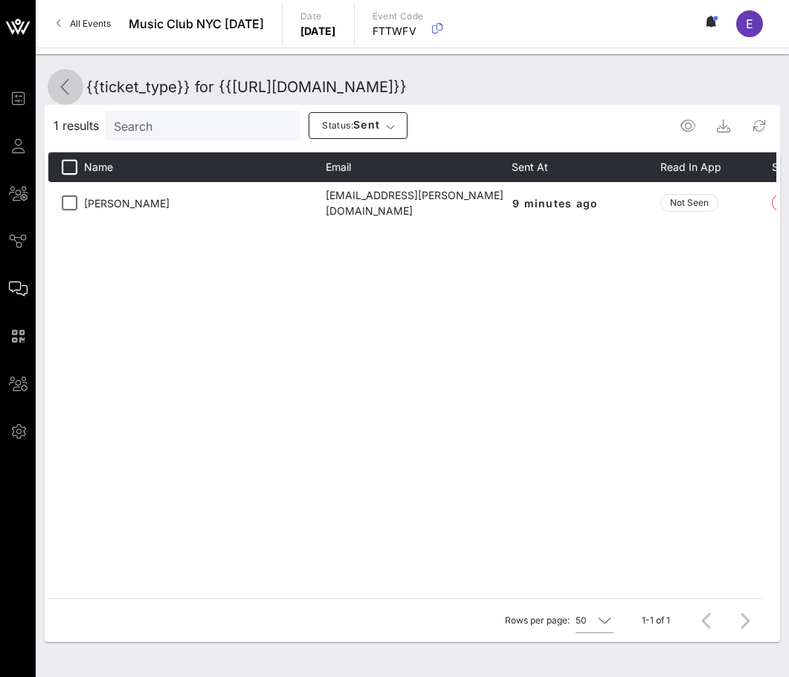
click at [64, 90] on icon at bounding box center [65, 87] width 18 height 18
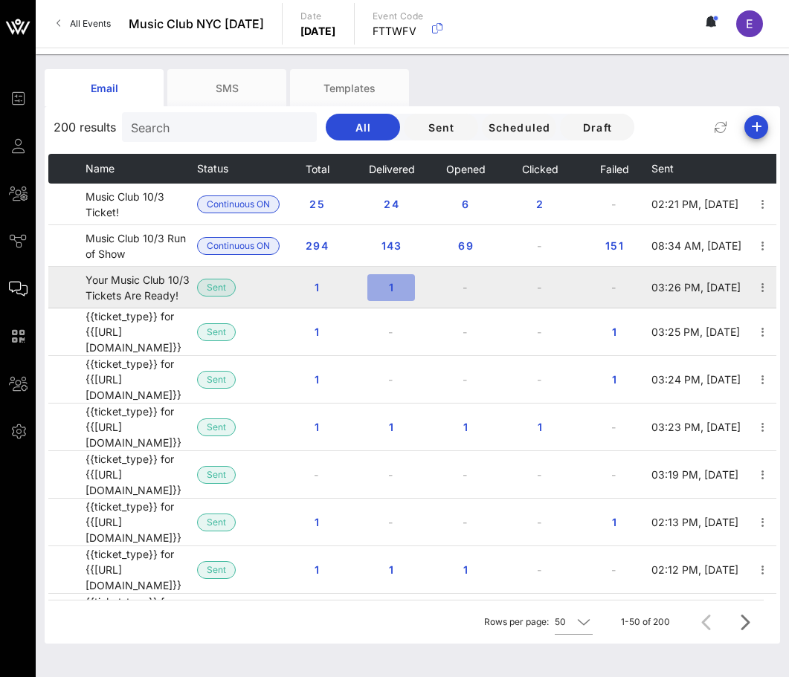
click at [389, 285] on span "1" at bounding box center [391, 287] width 24 height 13
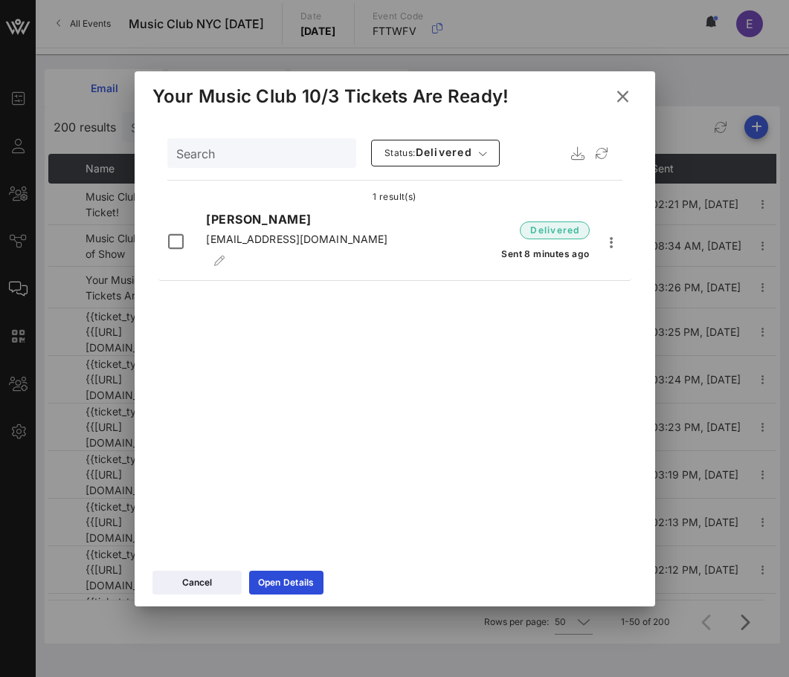
click at [620, 97] on icon at bounding box center [622, 96] width 27 height 26
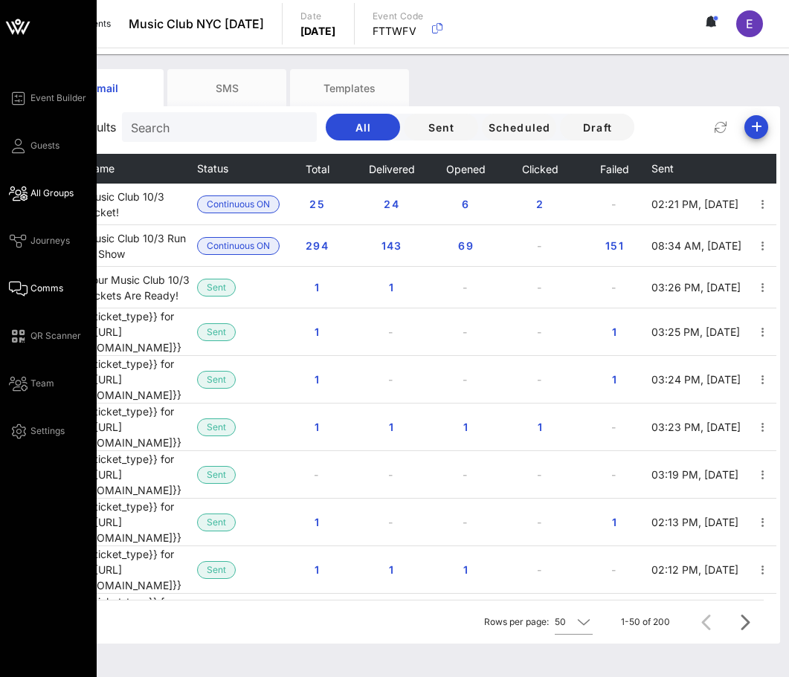
click at [27, 200] on link "All Groups" at bounding box center [41, 193] width 65 height 18
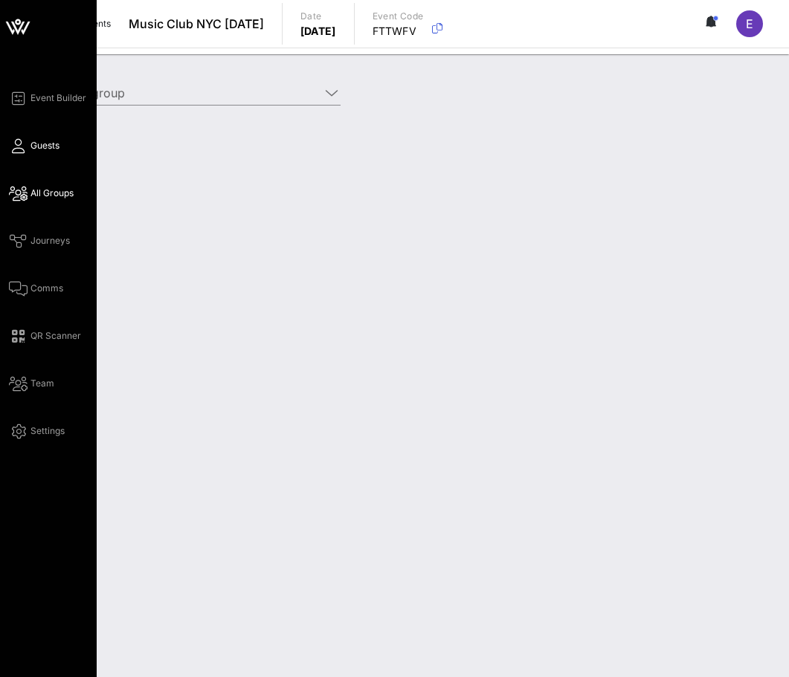
click at [35, 154] on link "Guests" at bounding box center [34, 146] width 51 height 18
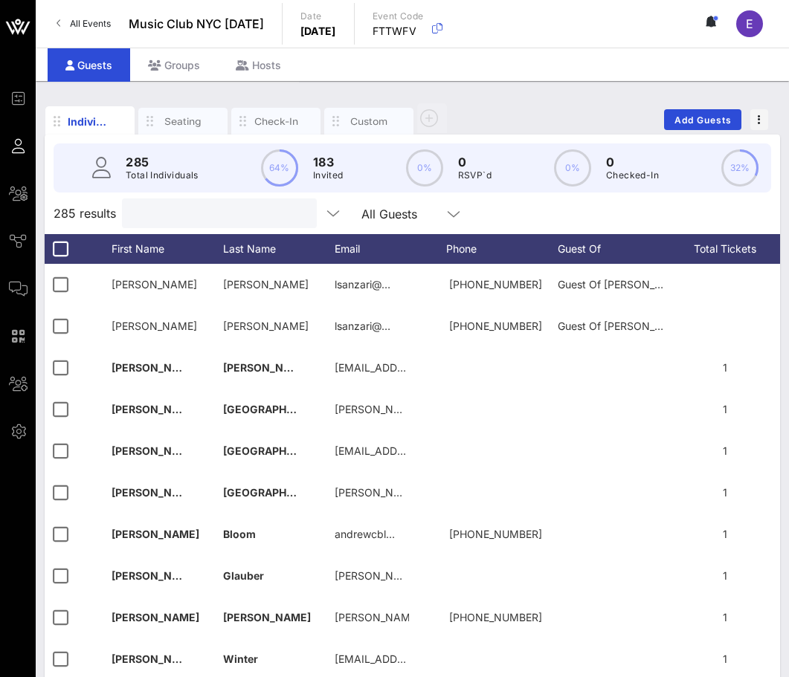
click at [155, 216] on input "text" at bounding box center [218, 213] width 174 height 19
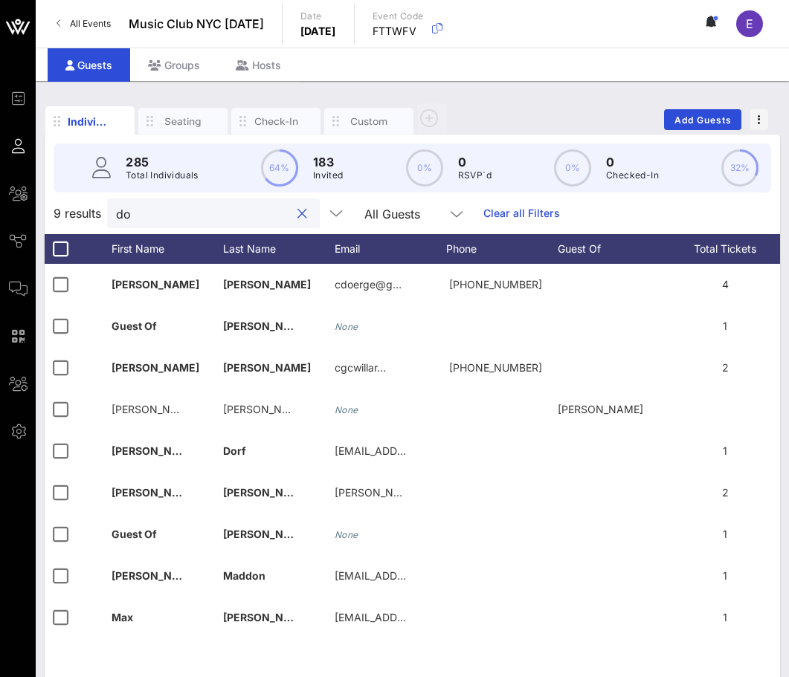
type input "d"
